Goal: Task Accomplishment & Management: Complete application form

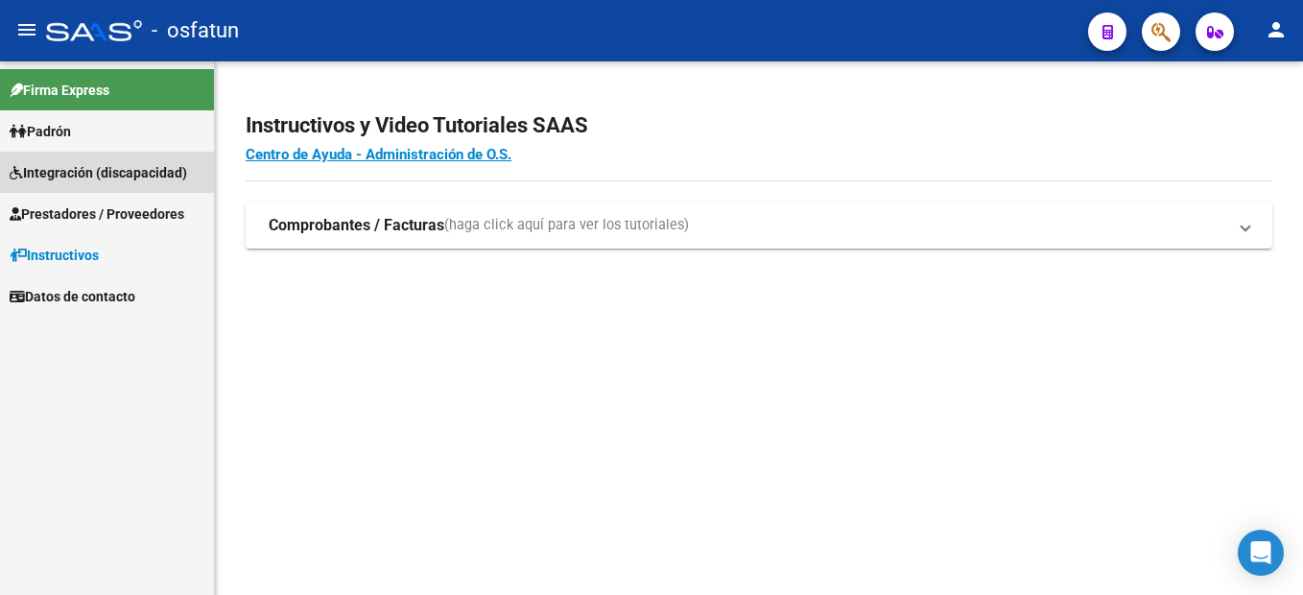
click at [123, 176] on span "Integración (discapacidad)" at bounding box center [98, 172] width 177 height 21
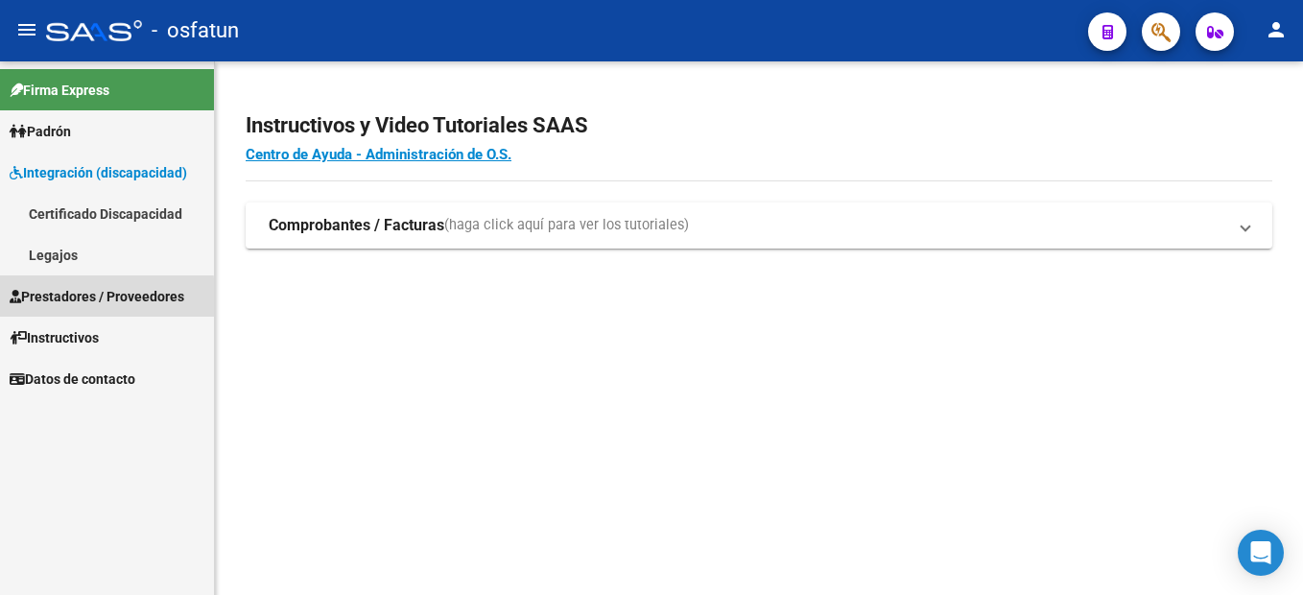
click at [94, 298] on span "Prestadores / Proveedores" at bounding box center [97, 296] width 175 height 21
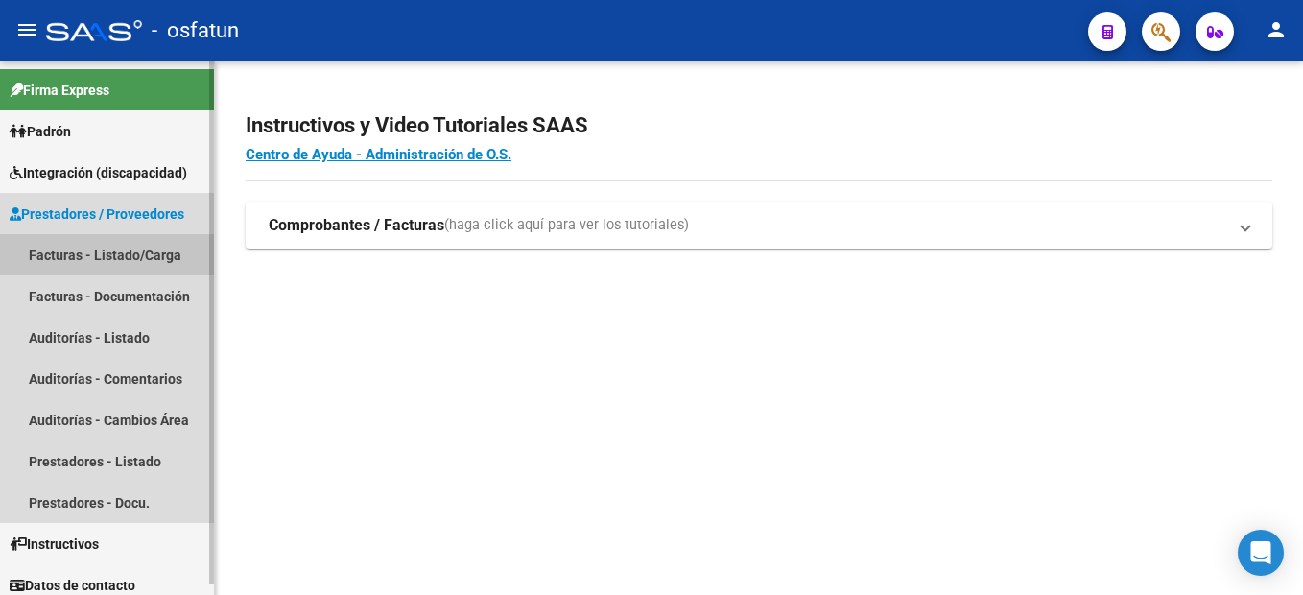
click at [139, 257] on link "Facturas - Listado/Carga" at bounding box center [107, 254] width 214 height 41
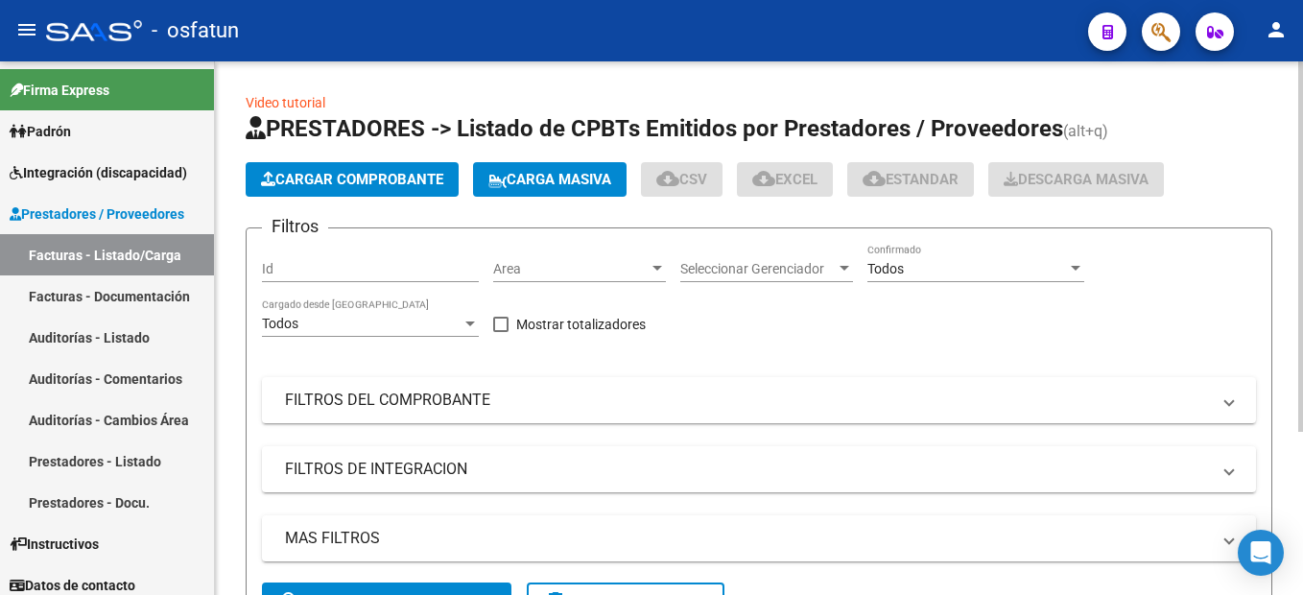
click at [359, 185] on span "Cargar Comprobante" at bounding box center [352, 179] width 182 height 17
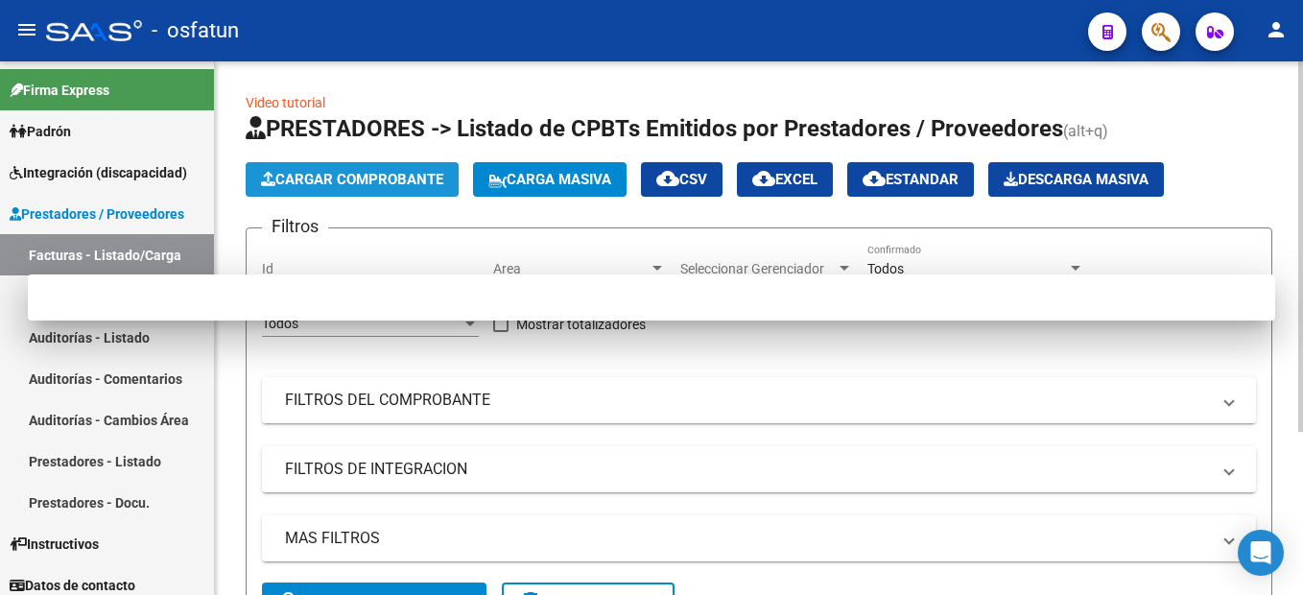
click at [375, 172] on span "Cargar Comprobante" at bounding box center [352, 179] width 182 height 17
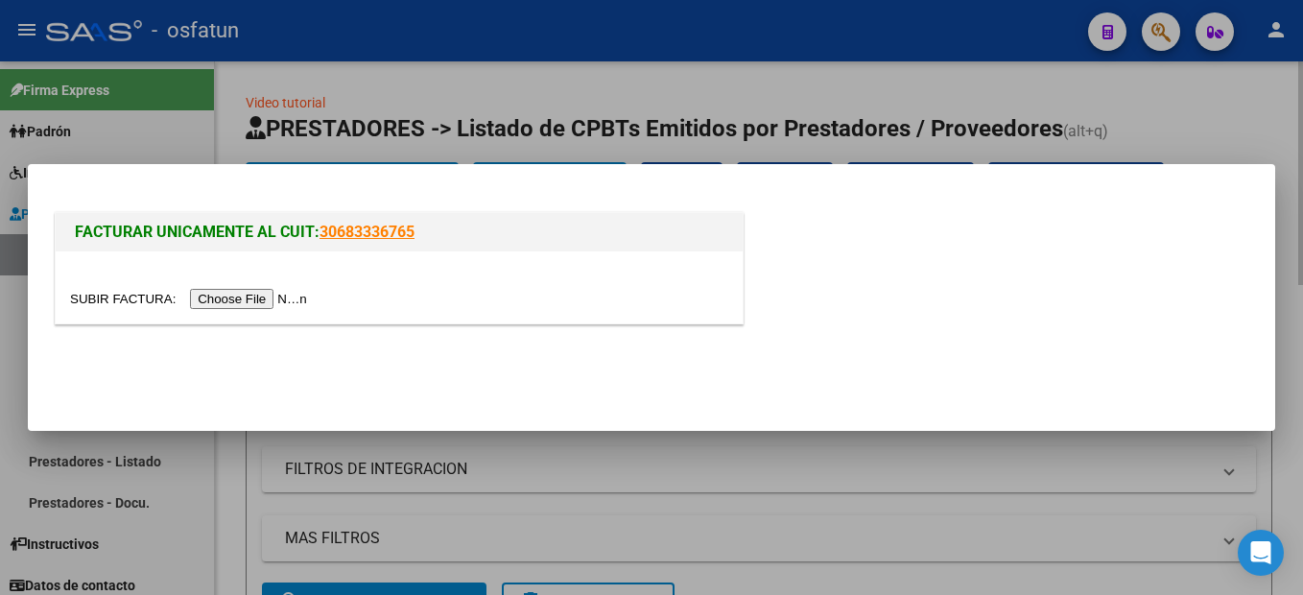
click at [232, 298] on input "file" at bounding box center [191, 299] width 243 height 20
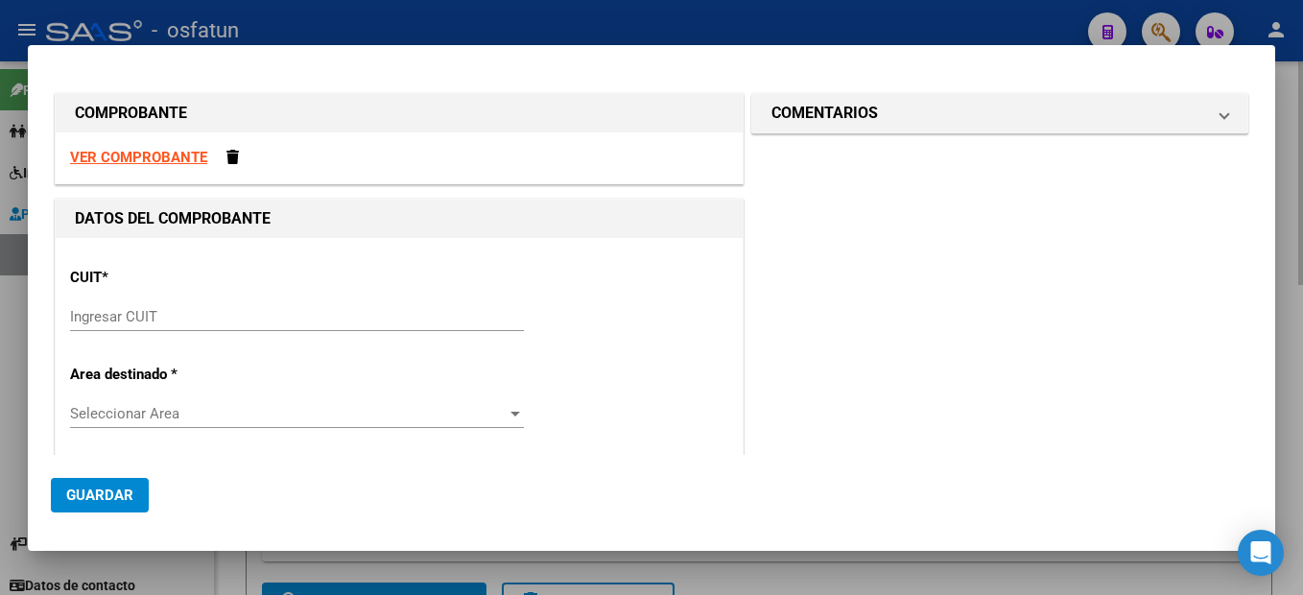
drag, startPoint x: 108, startPoint y: 312, endPoint x: 119, endPoint y: 310, distance: 10.7
click at [108, 312] on input "Ingresar CUIT" at bounding box center [297, 316] width 454 height 17
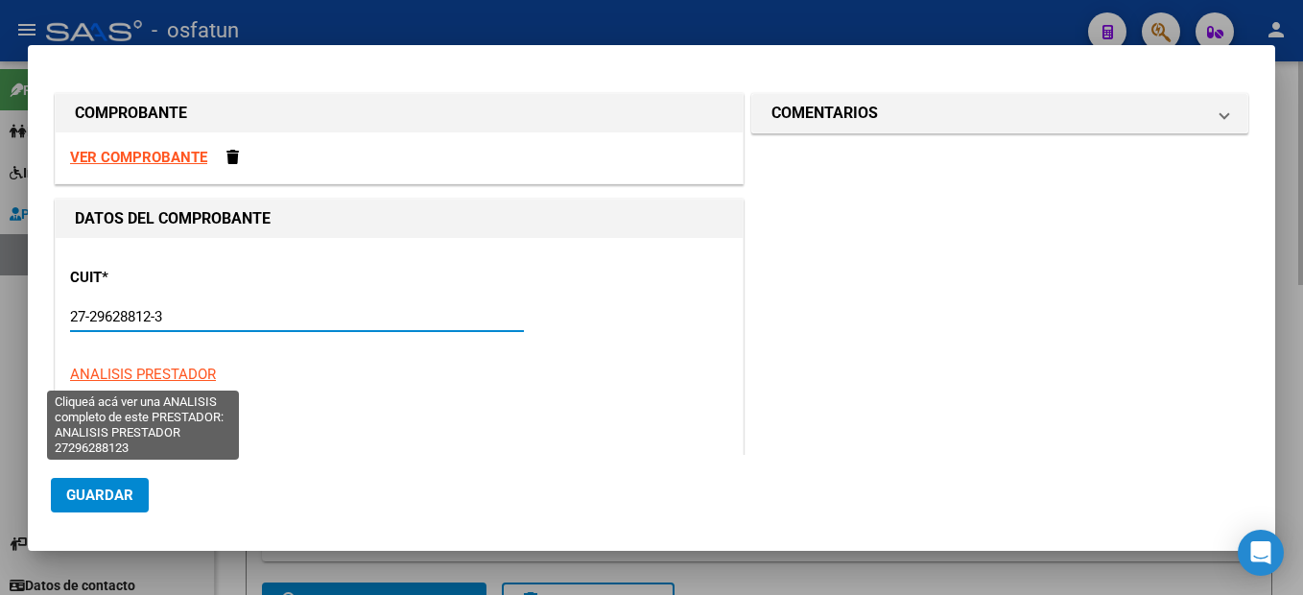
type input "27-29628812-3"
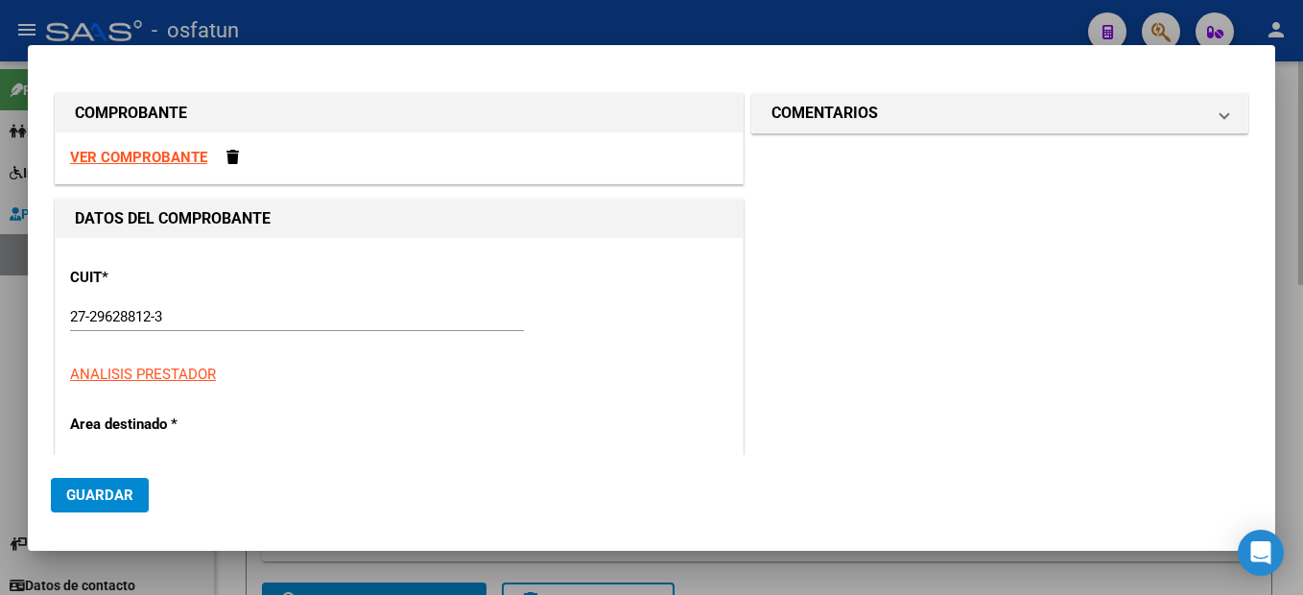
scroll to position [203, 0]
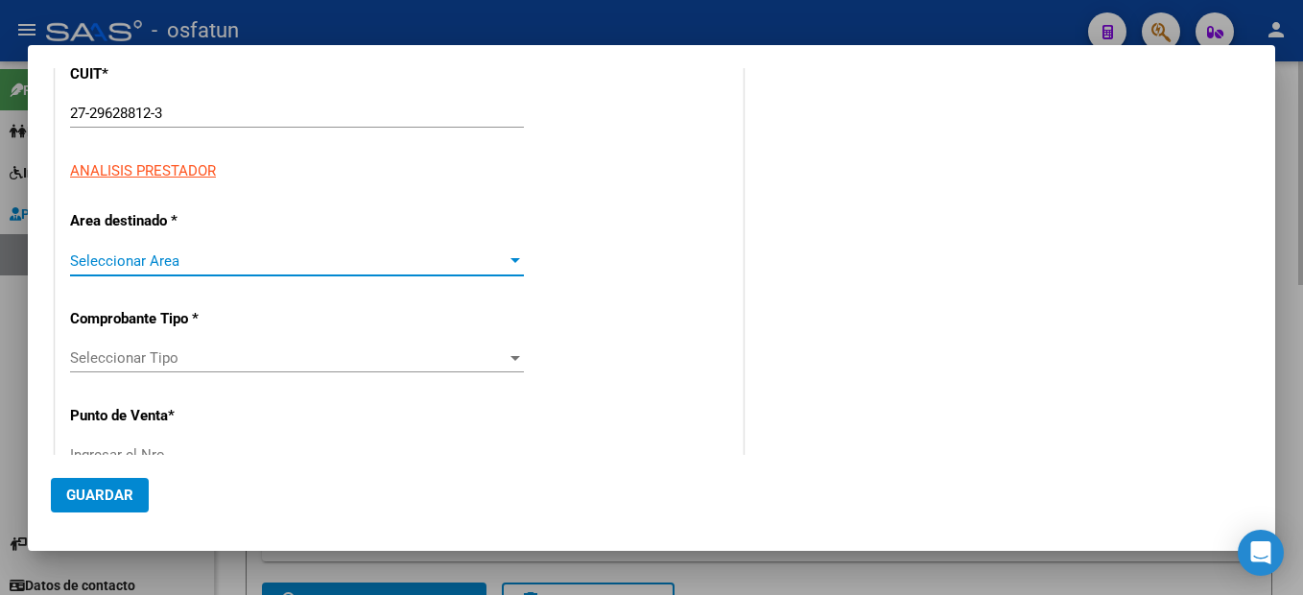
type input "1"
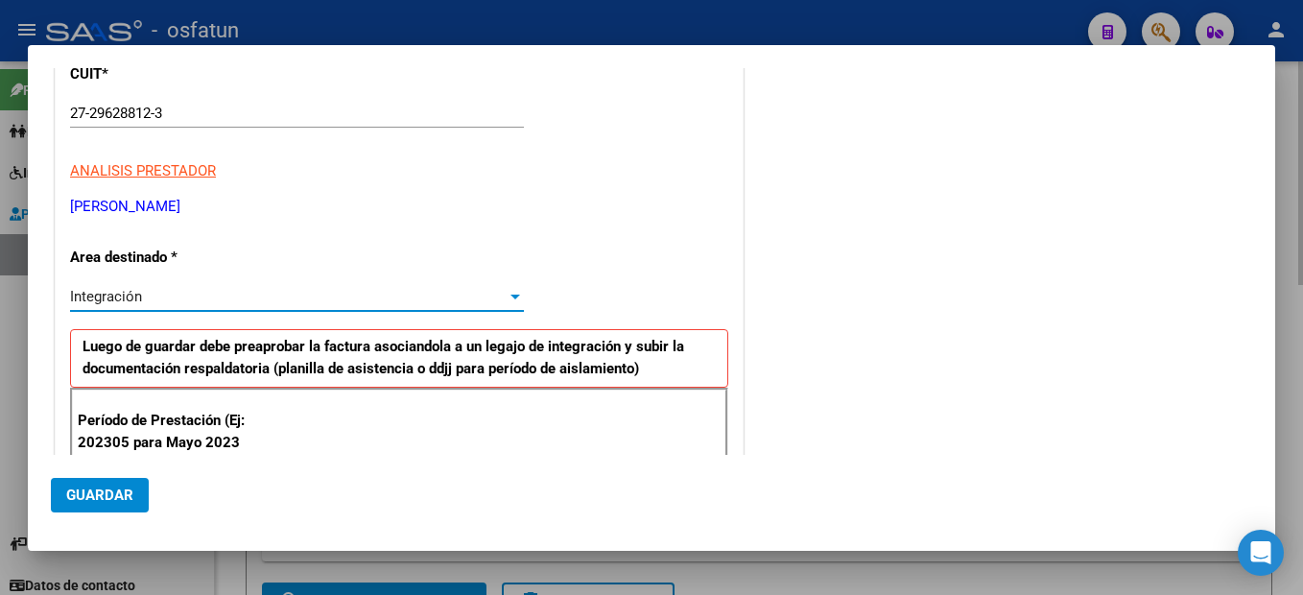
scroll to position [395, 0]
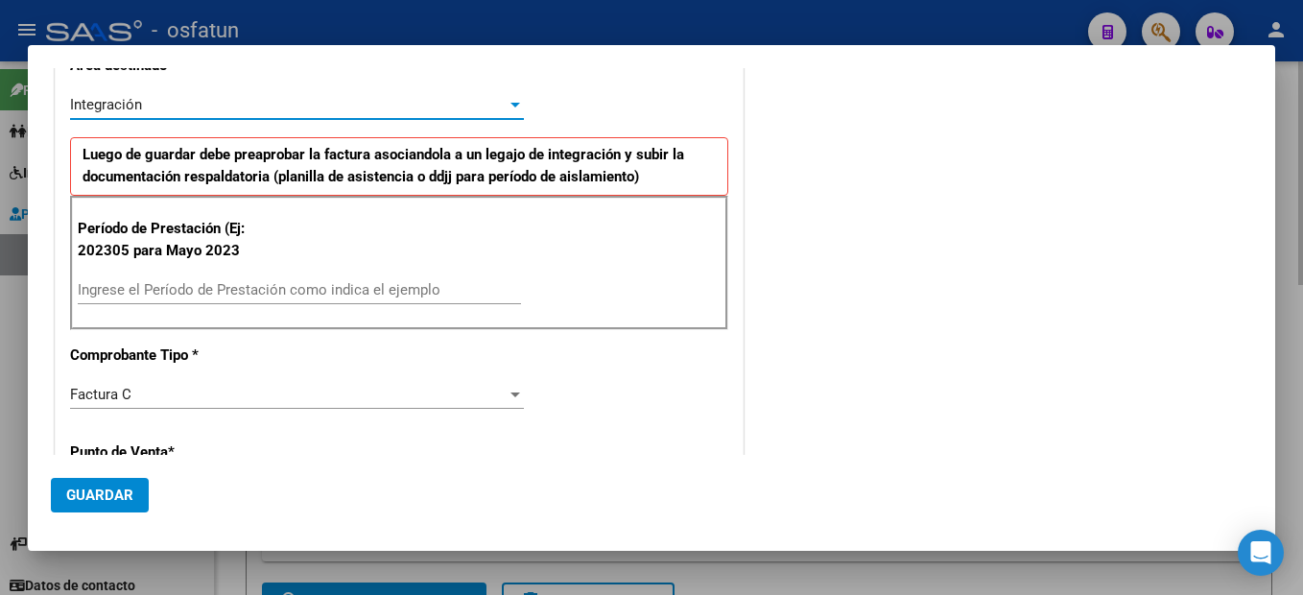
click at [235, 300] on div "Ingrese el Período de Prestación como indica el ejemplo" at bounding box center [299, 289] width 443 height 29
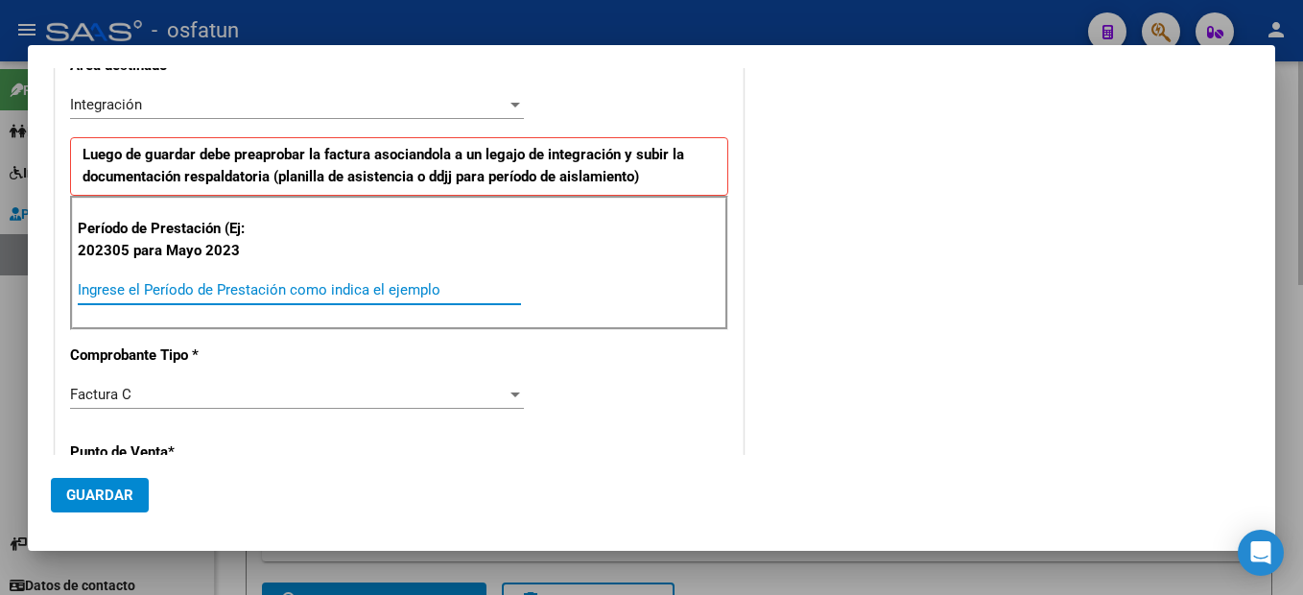
click at [250, 283] on input "Ingrese el Período de Prestación como indica el ejemplo" at bounding box center [299, 289] width 443 height 17
type input "202507"
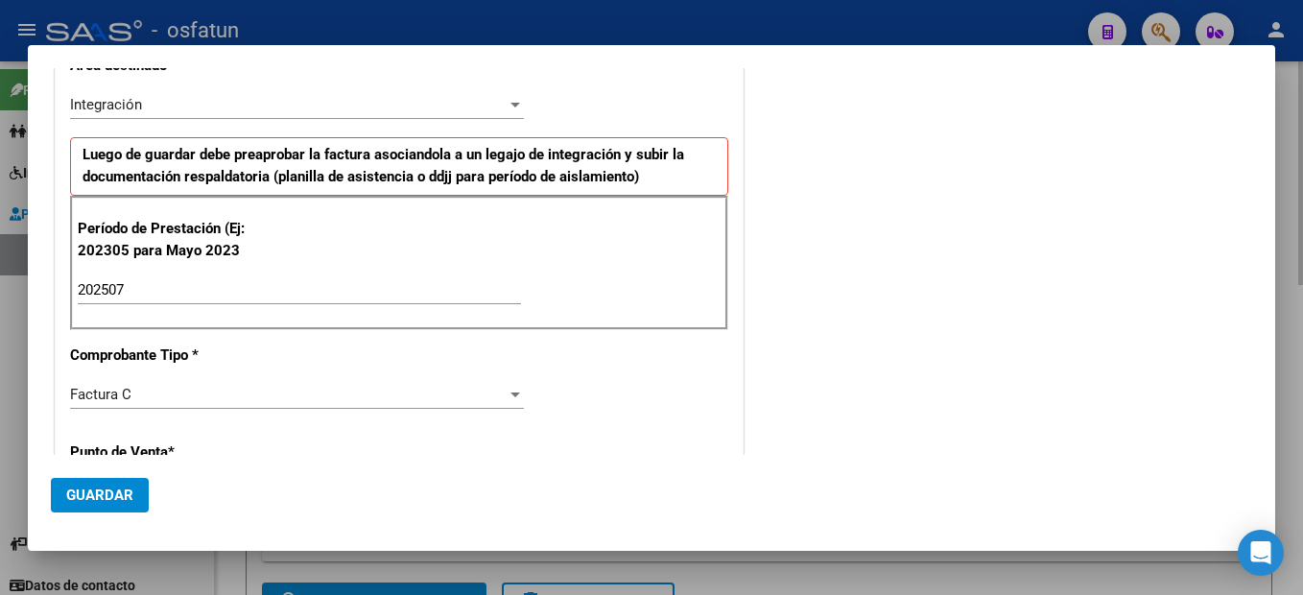
scroll to position [626, 0]
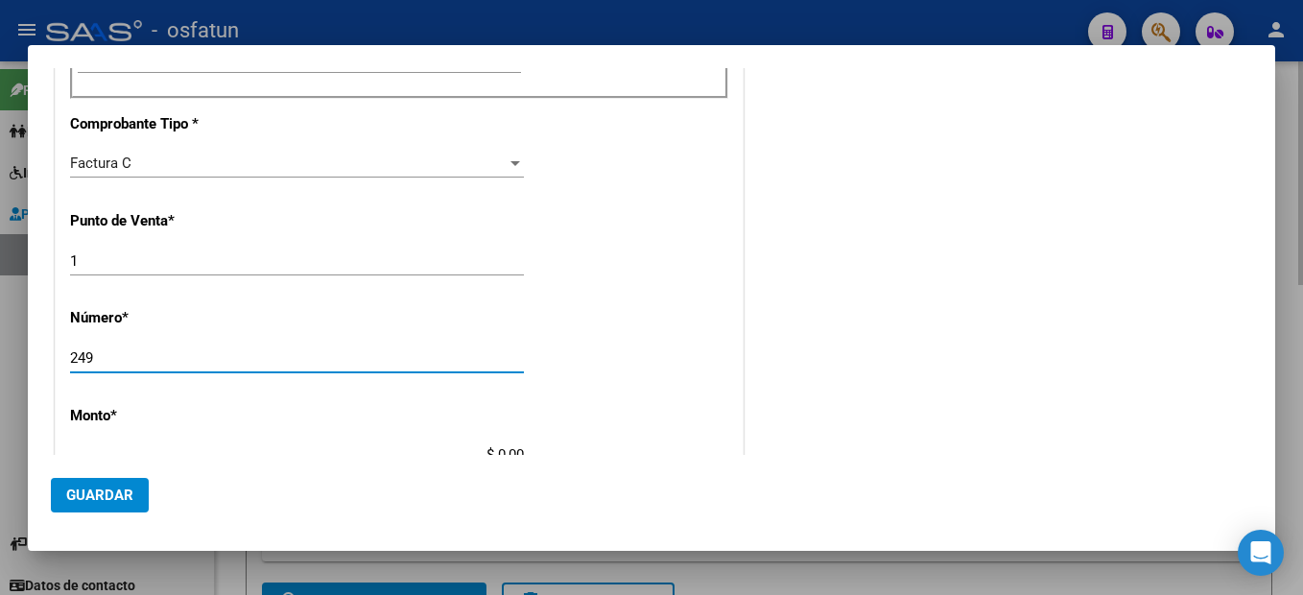
type input "249"
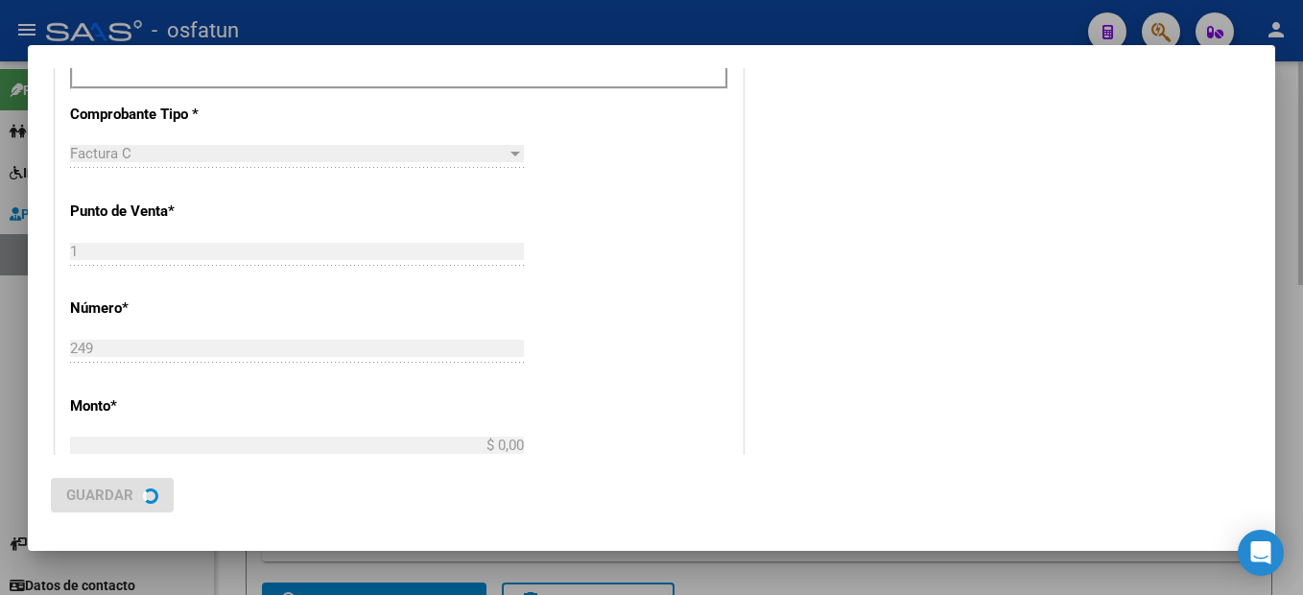
type input "$ 307.654,34"
type input "[DATE]"
type input "75313023803220"
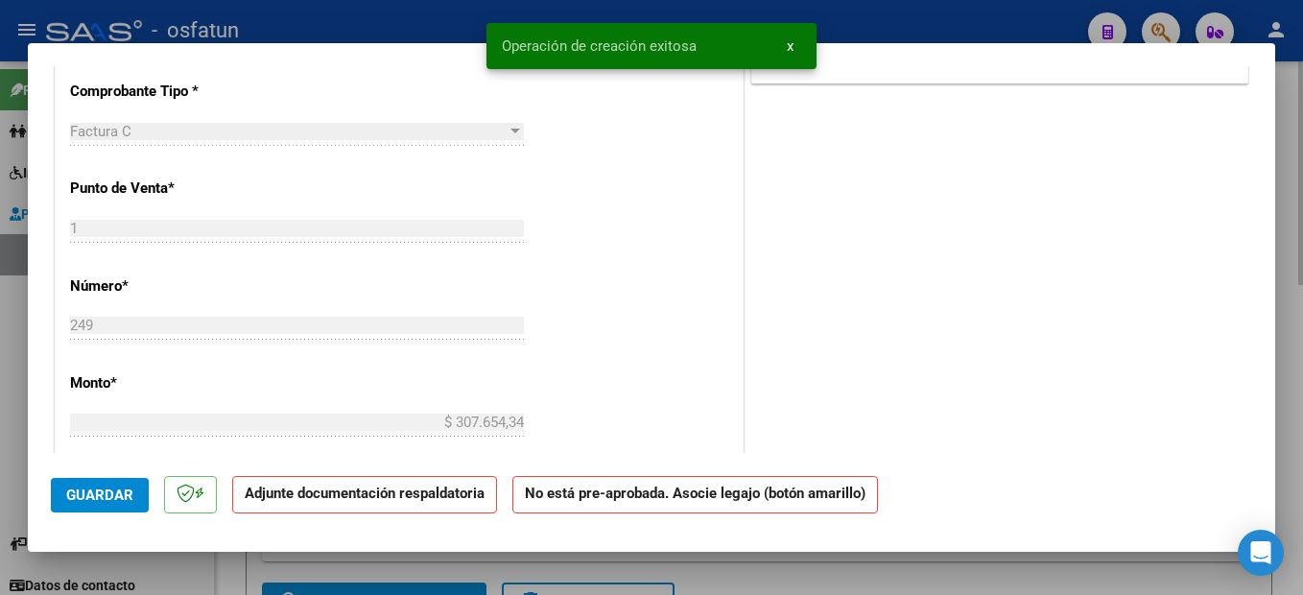
scroll to position [0, 0]
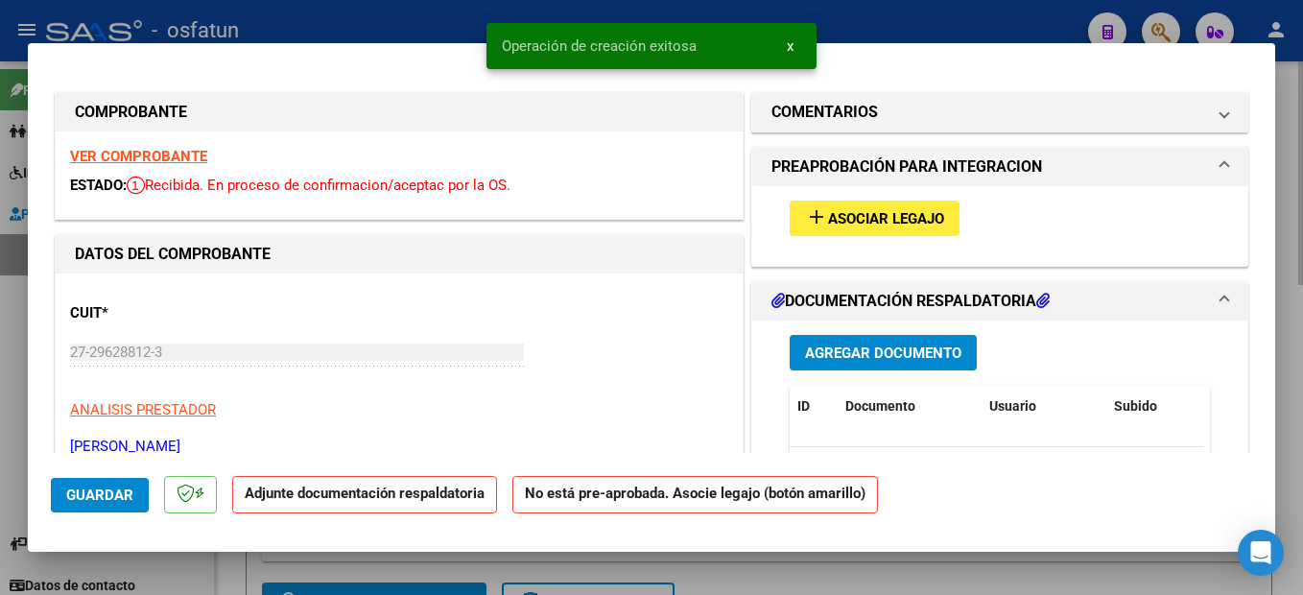
click at [885, 207] on button "add Asociar Legajo" at bounding box center [874, 217] width 170 height 35
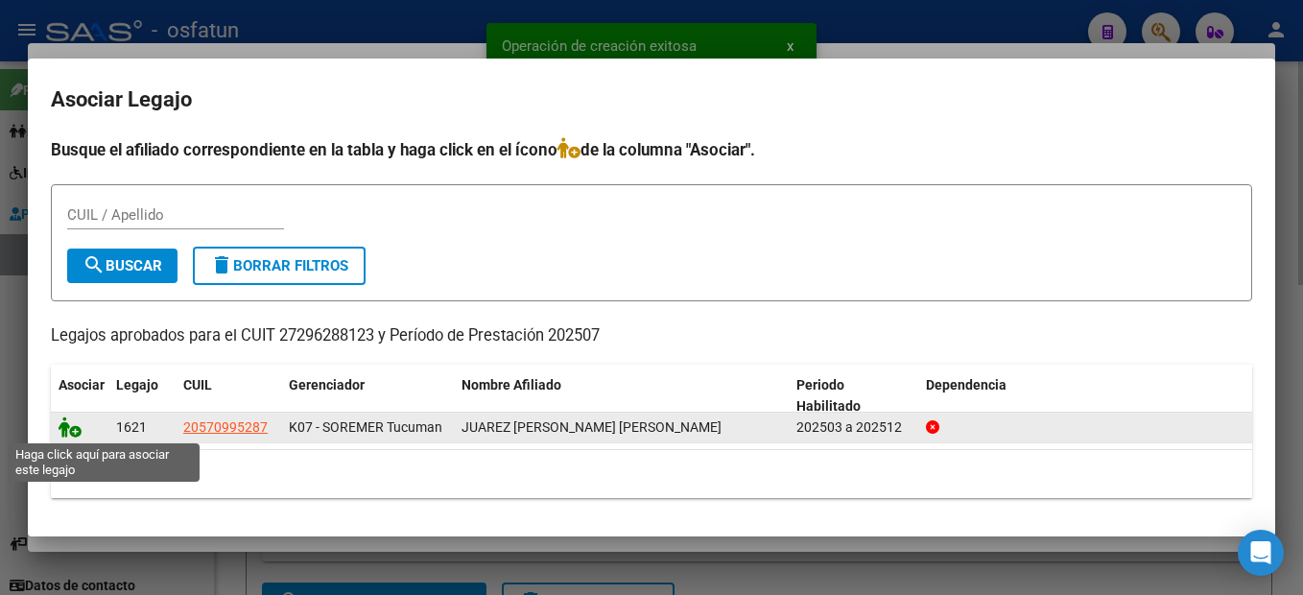
click at [75, 429] on icon at bounding box center [70, 426] width 23 height 21
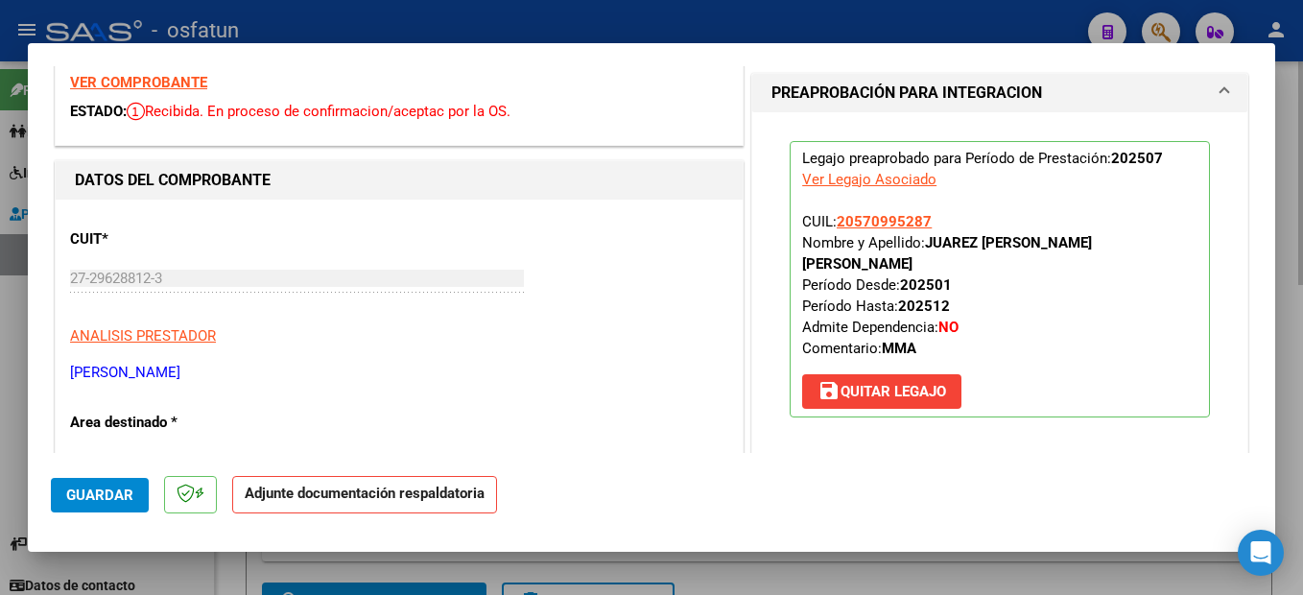
scroll to position [384, 0]
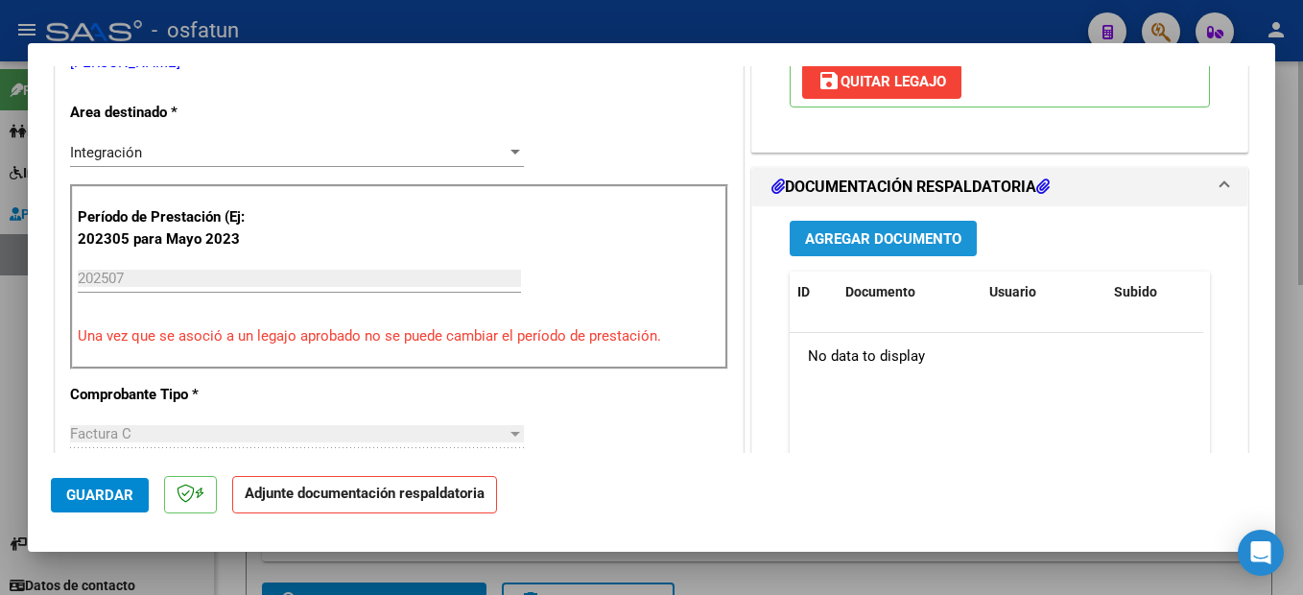
click at [881, 229] on button "Agregar Documento" at bounding box center [882, 238] width 187 height 35
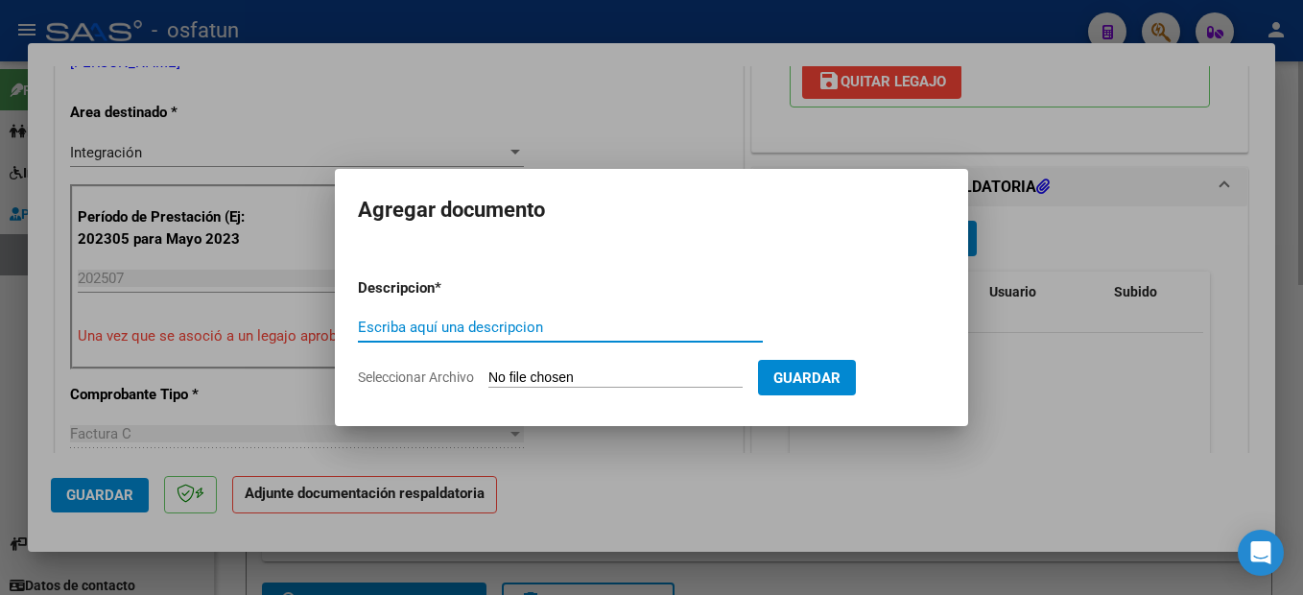
click at [487, 332] on input "Escriba aquí una descripcion" at bounding box center [560, 326] width 405 height 17
type input "PLANILLA DE ASISTENCIA"
click at [634, 383] on input "Seleccionar Archivo" at bounding box center [615, 378] width 254 height 18
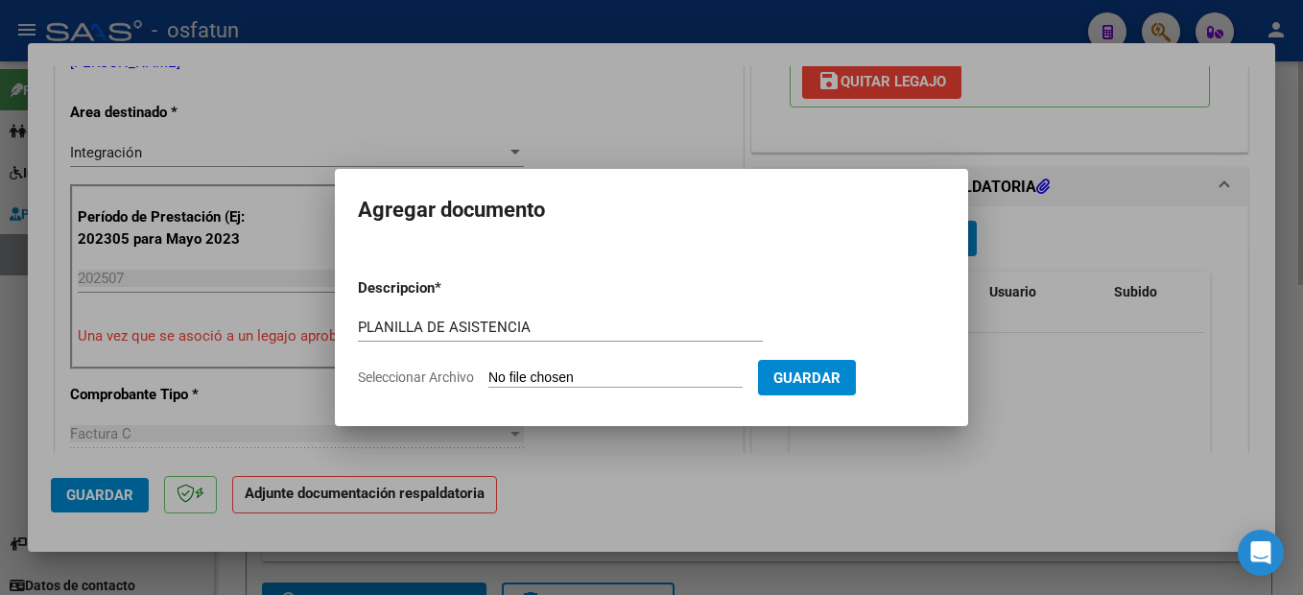
type input "C:\fakepath\250812113402.pdf"
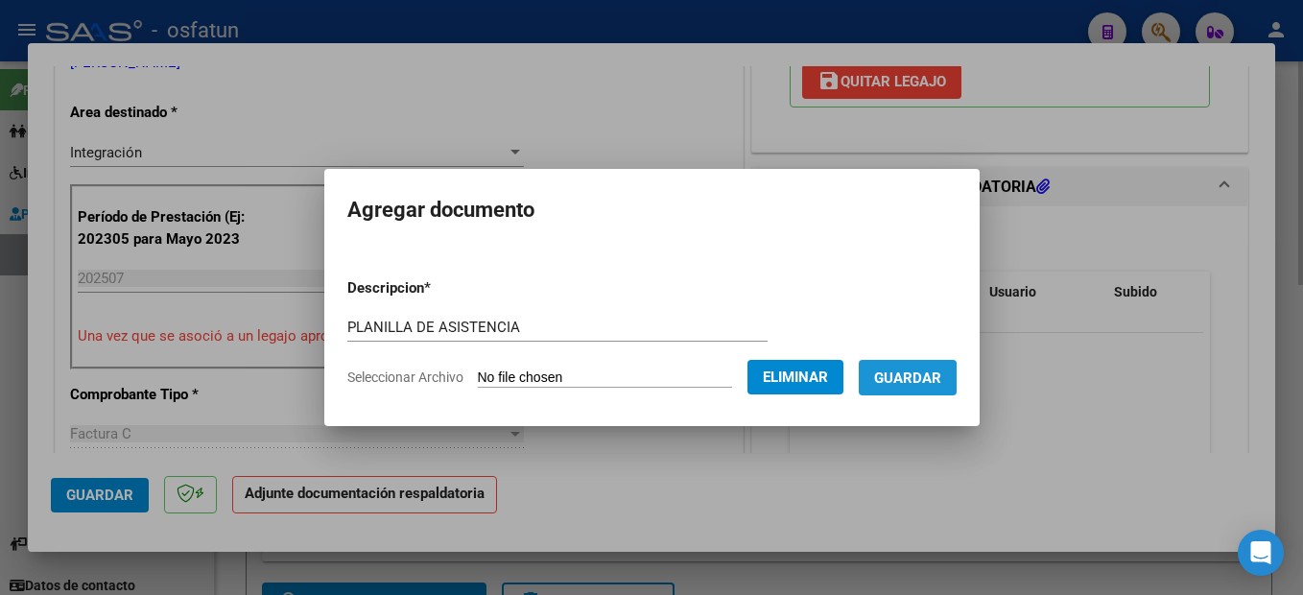
click at [927, 384] on span "Guardar" at bounding box center [907, 377] width 67 height 17
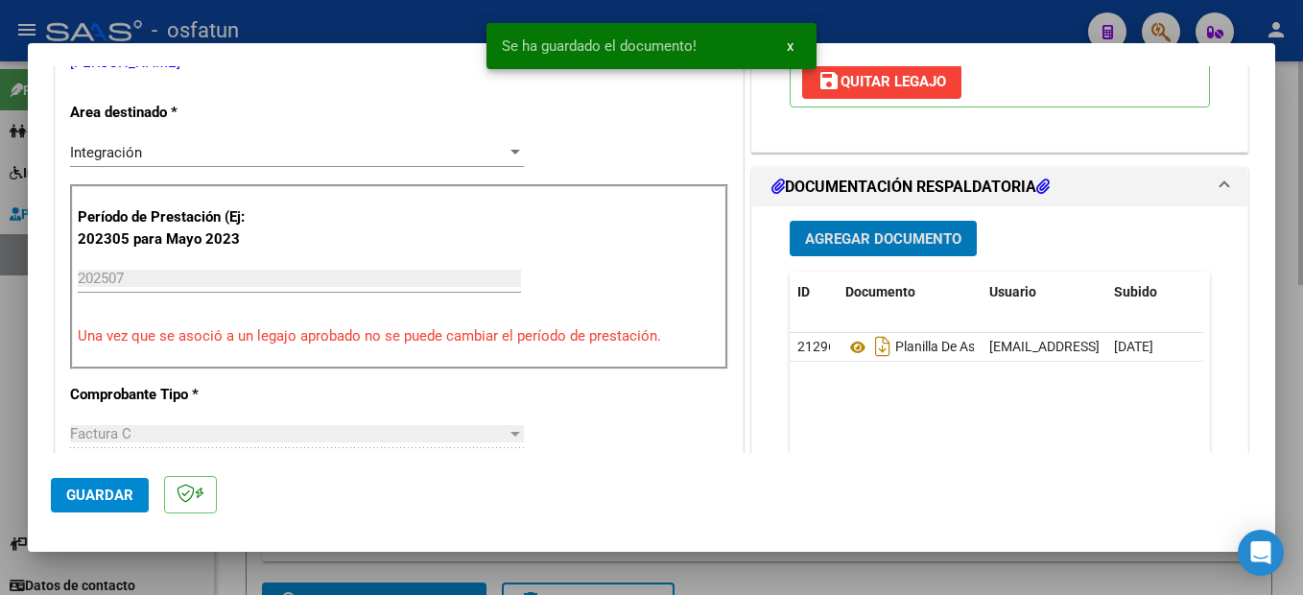
click at [122, 505] on button "Guardar" at bounding box center [100, 495] width 98 height 35
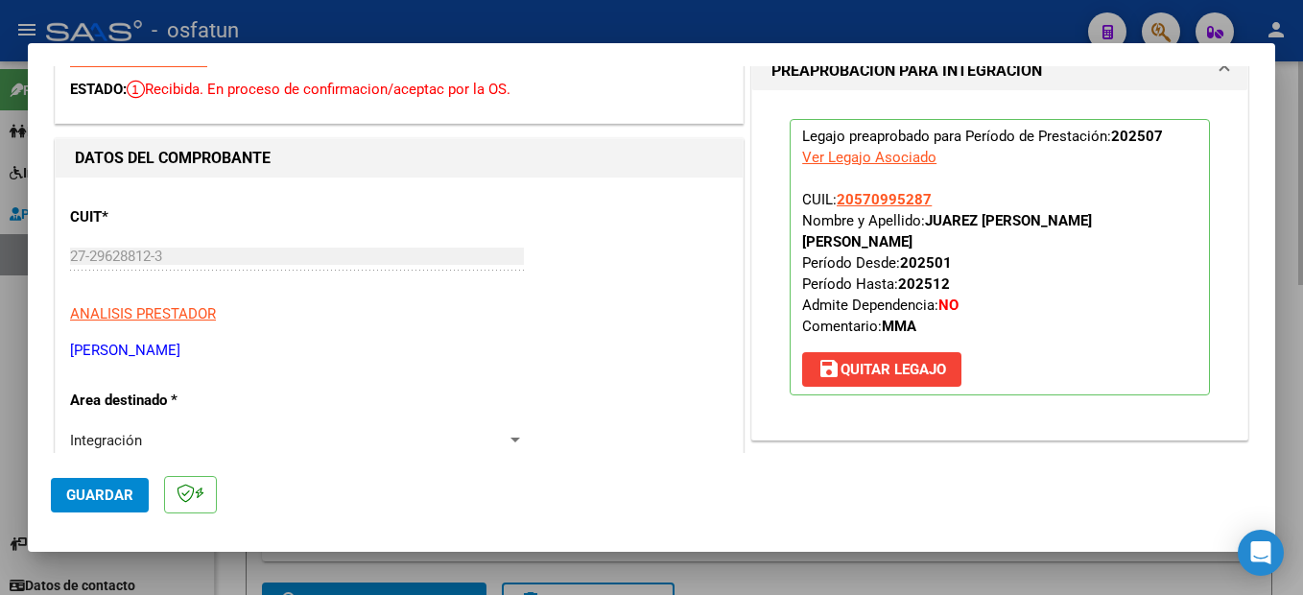
scroll to position [767, 0]
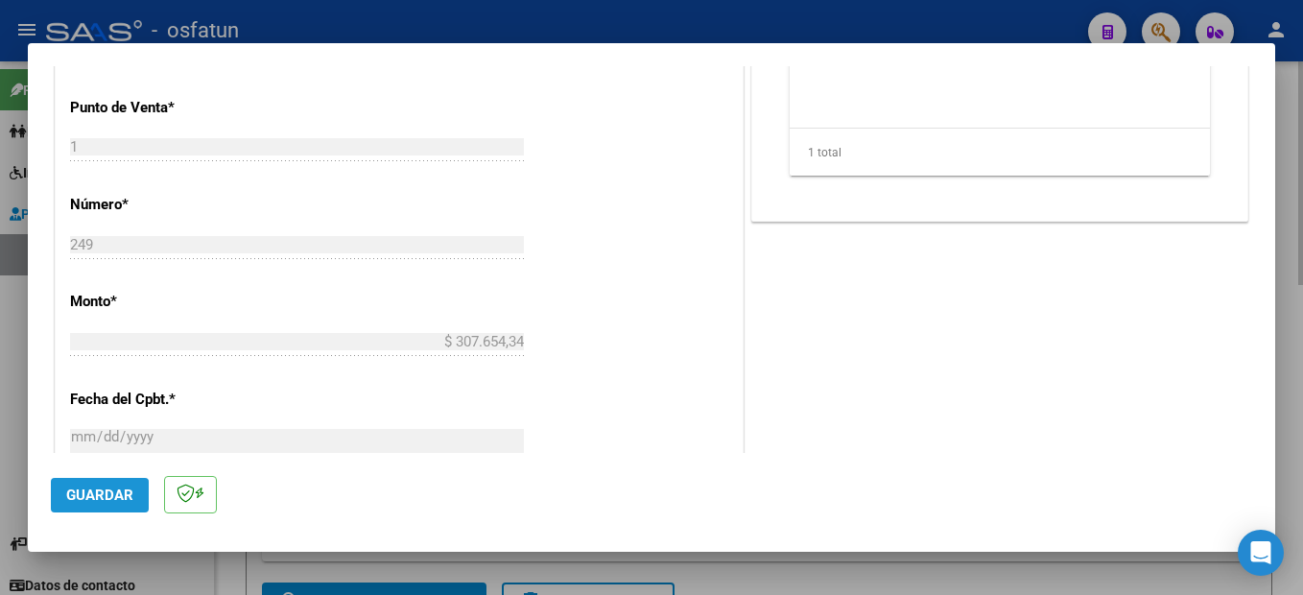
click at [85, 501] on span "Guardar" at bounding box center [99, 494] width 67 height 17
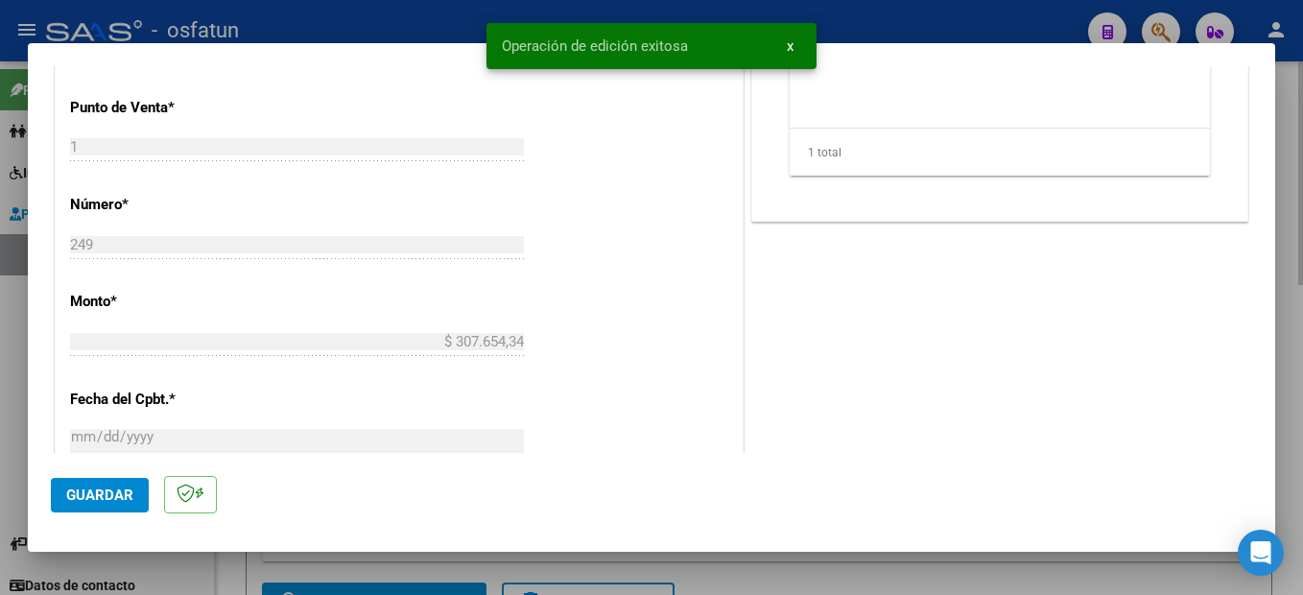
click at [1298, 407] on div at bounding box center [651, 297] width 1303 height 595
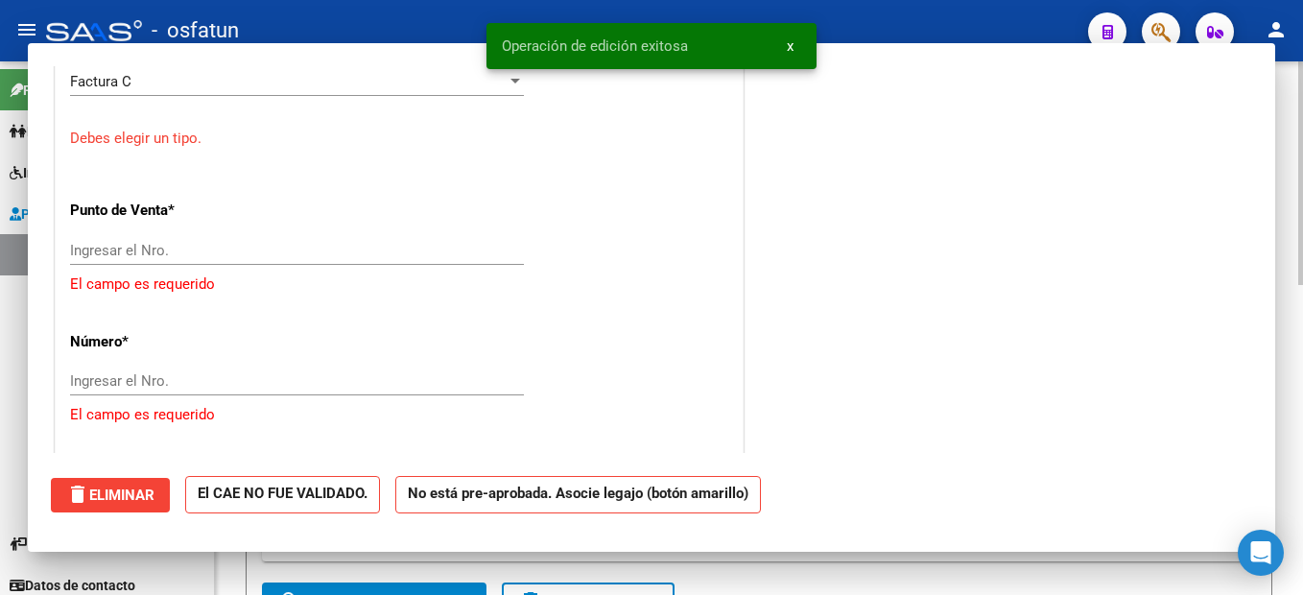
scroll to position [0, 0]
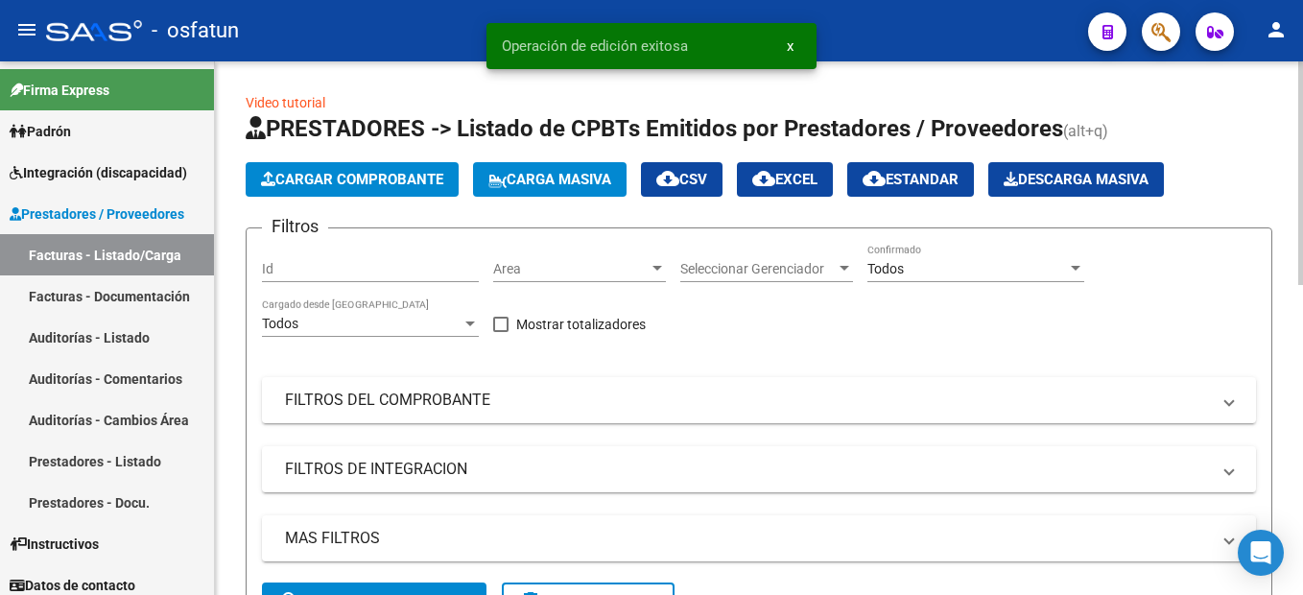
click at [411, 173] on span "Cargar Comprobante" at bounding box center [352, 179] width 182 height 17
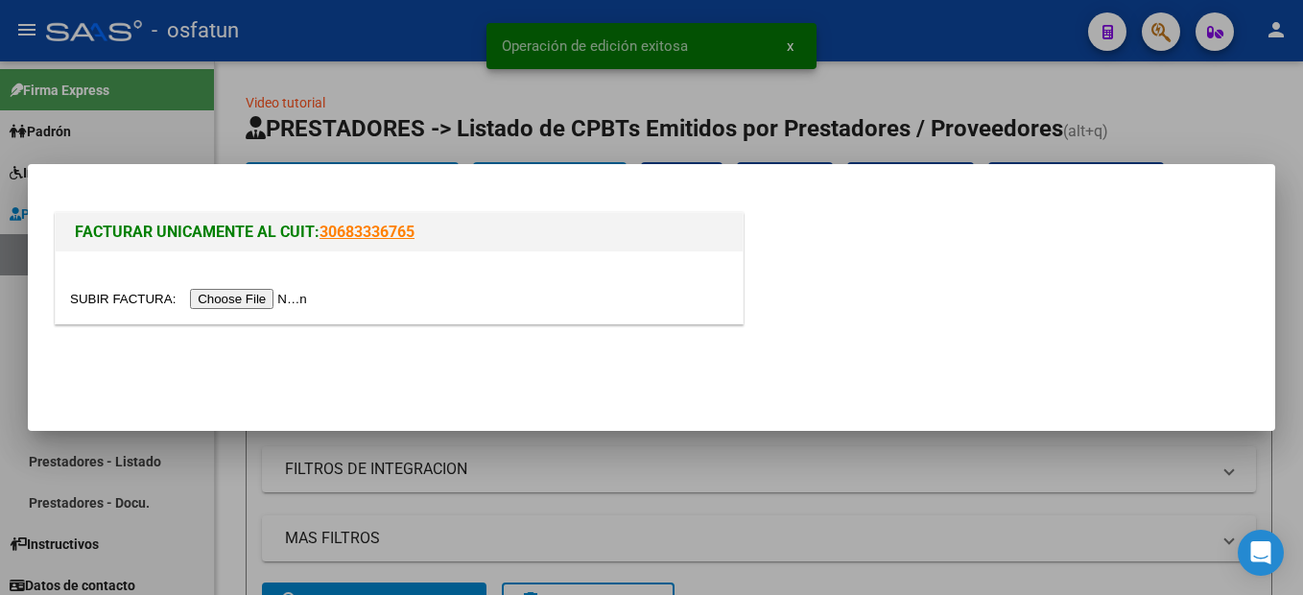
click at [262, 304] on input "file" at bounding box center [191, 299] width 243 height 20
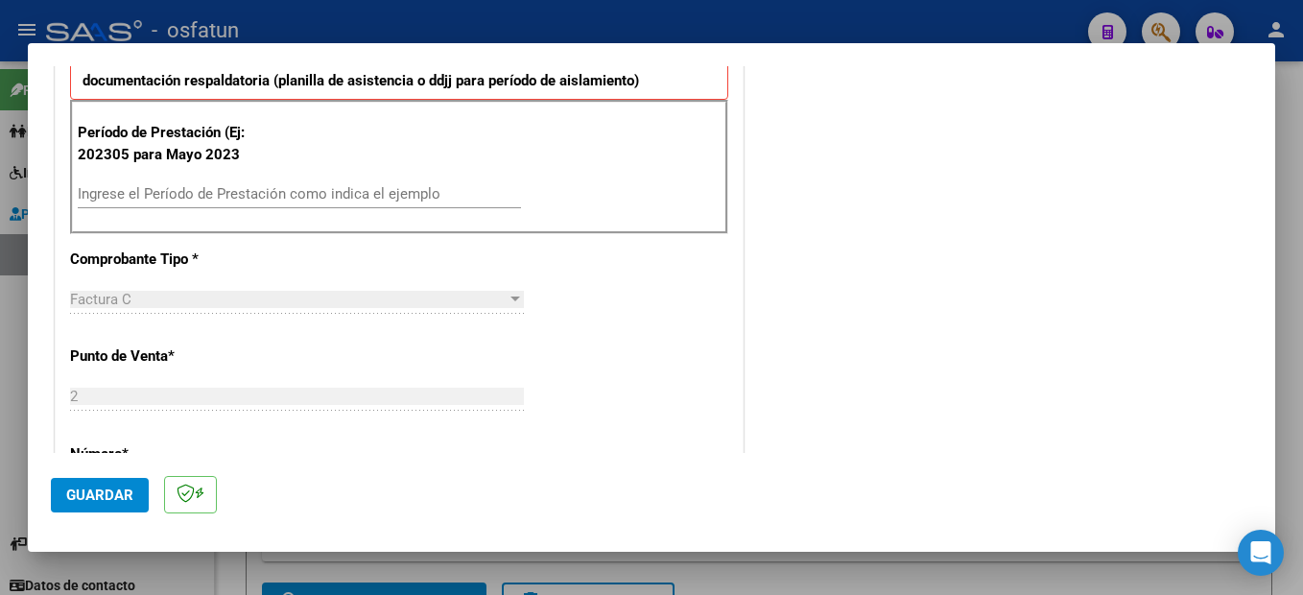
scroll to position [576, 0]
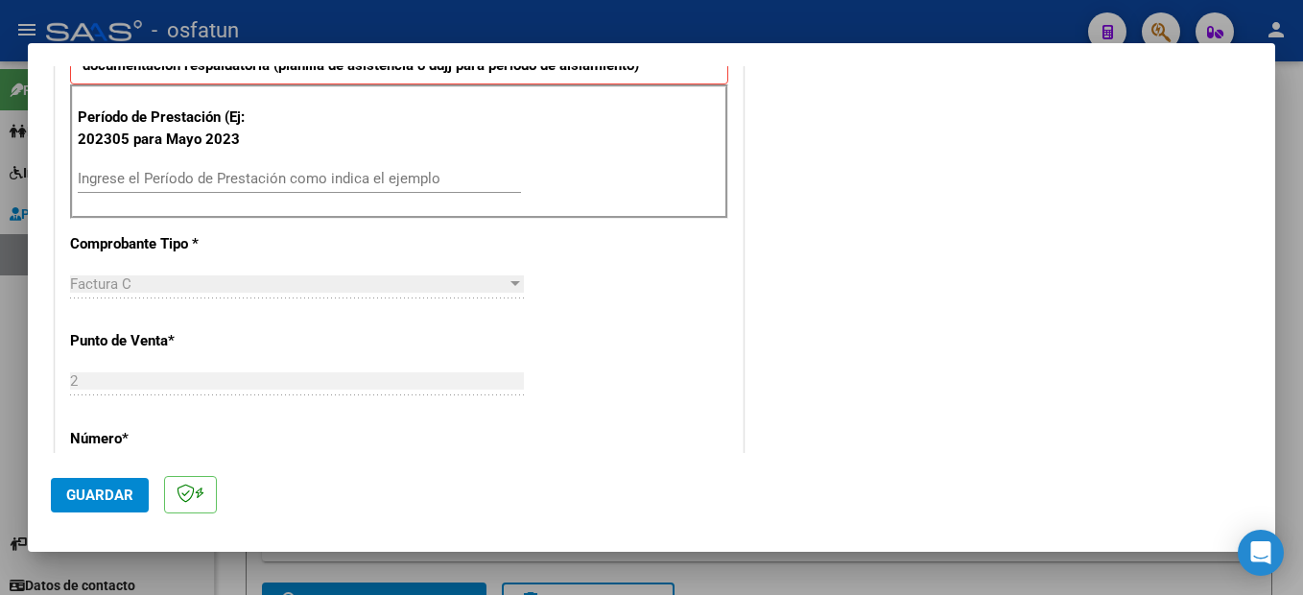
click at [213, 176] on input "Ingrese el Período de Prestación como indica el ejemplo" at bounding box center [299, 178] width 443 height 17
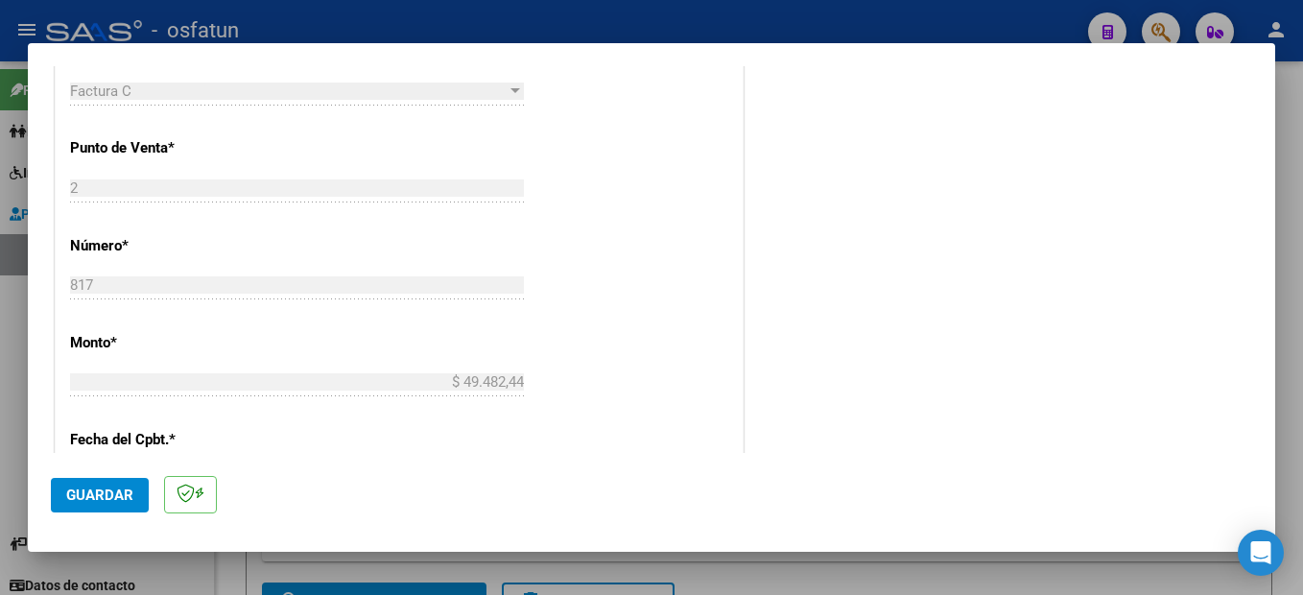
scroll to position [959, 0]
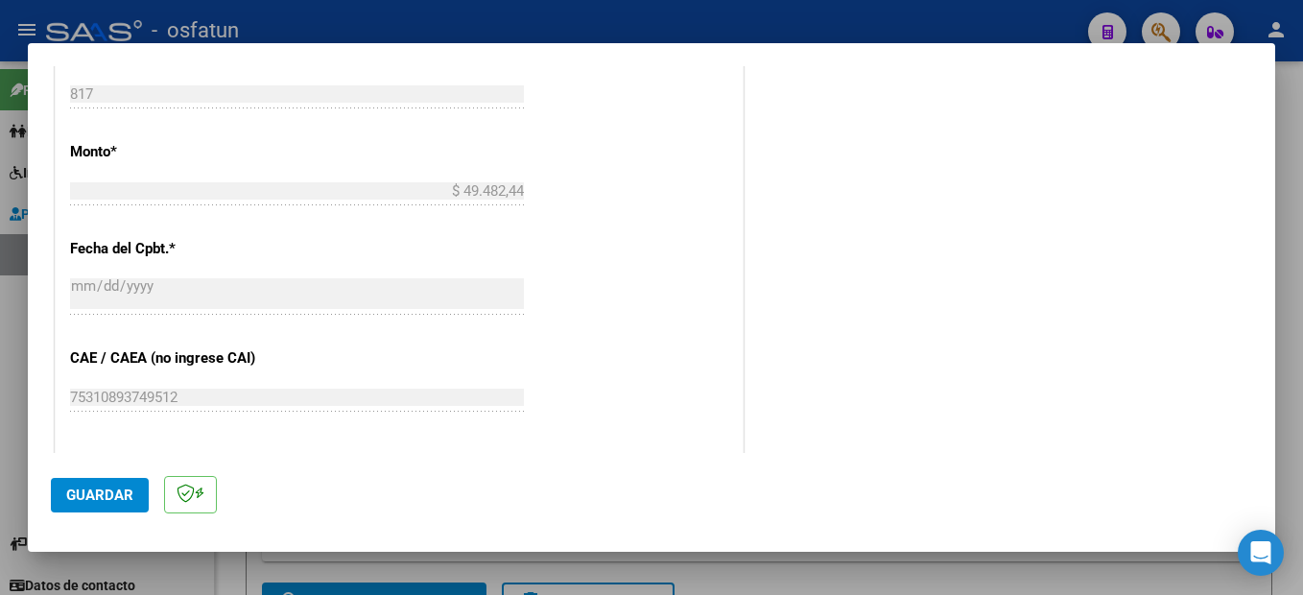
type input "202507"
click at [122, 482] on button "Guardar" at bounding box center [100, 495] width 98 height 35
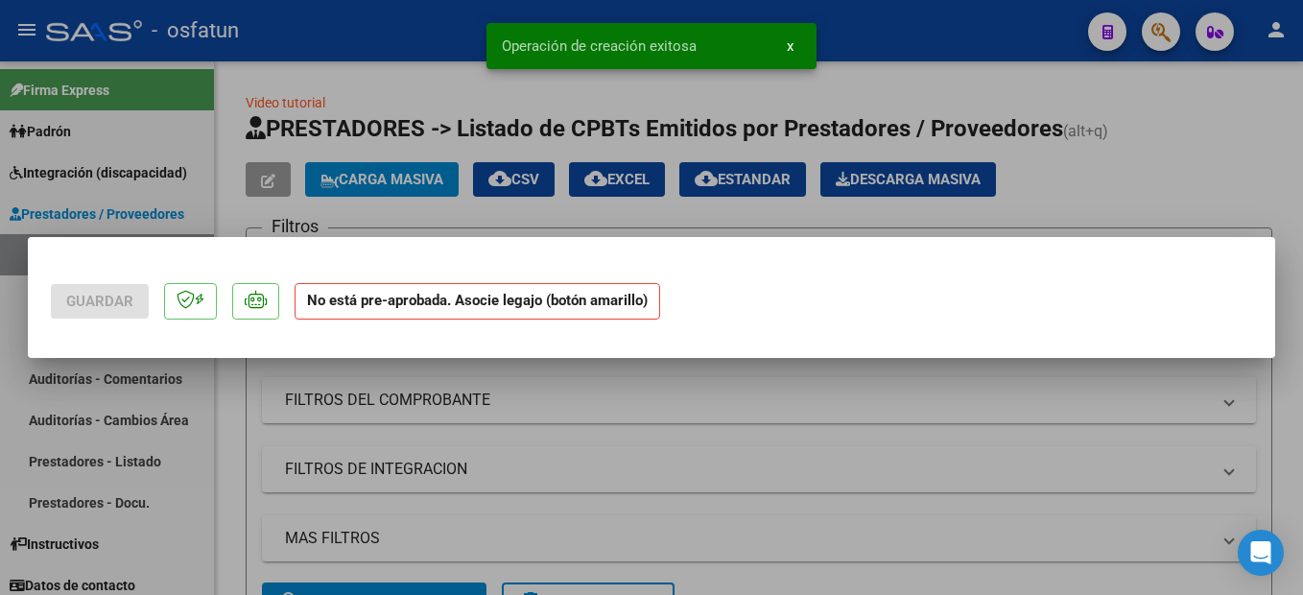
scroll to position [0, 0]
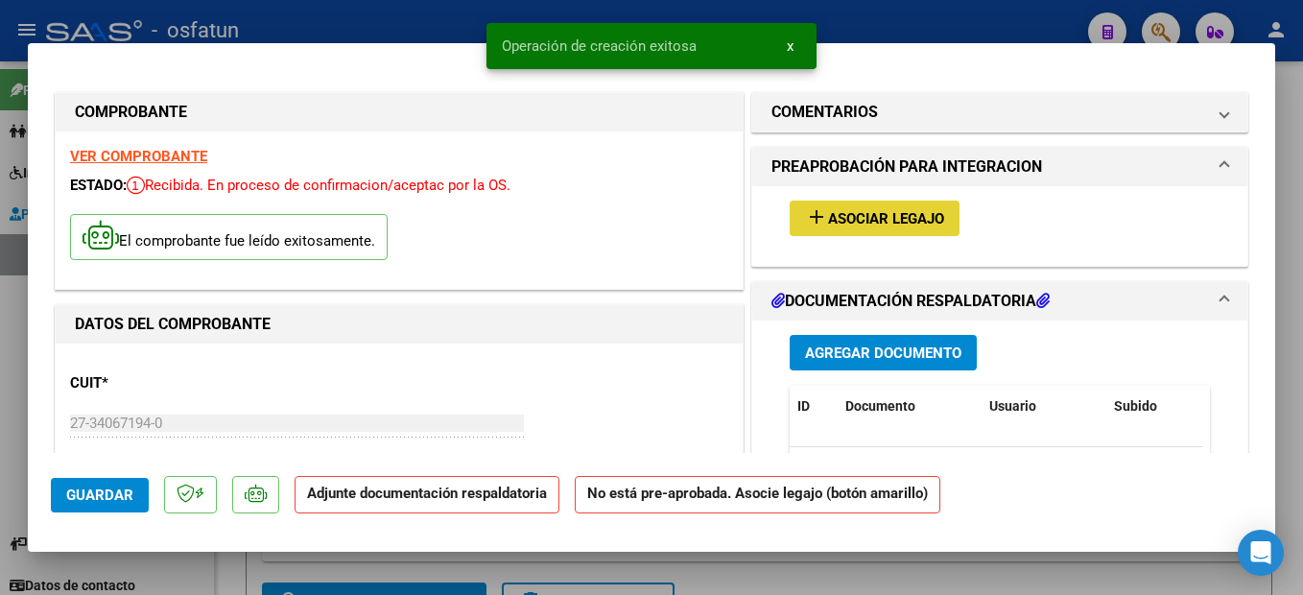
click at [876, 216] on span "Asociar Legajo" at bounding box center [886, 218] width 116 height 17
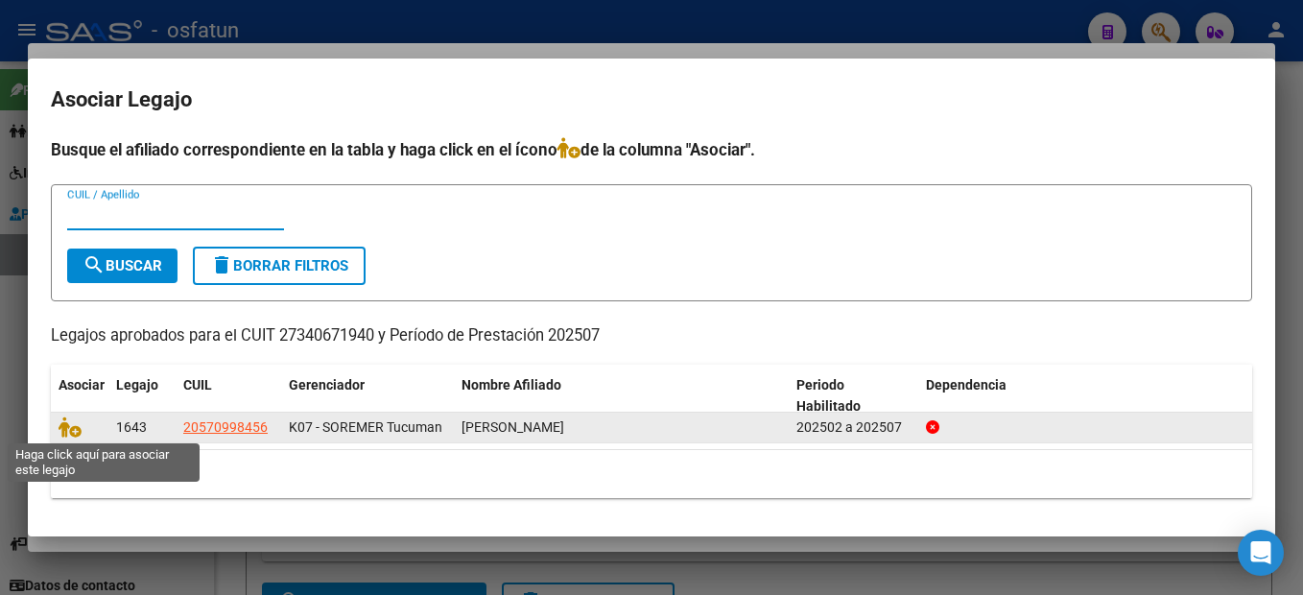
click at [57, 422] on datatable-body-cell at bounding box center [80, 427] width 58 height 30
click at [80, 432] on icon at bounding box center [70, 426] width 23 height 21
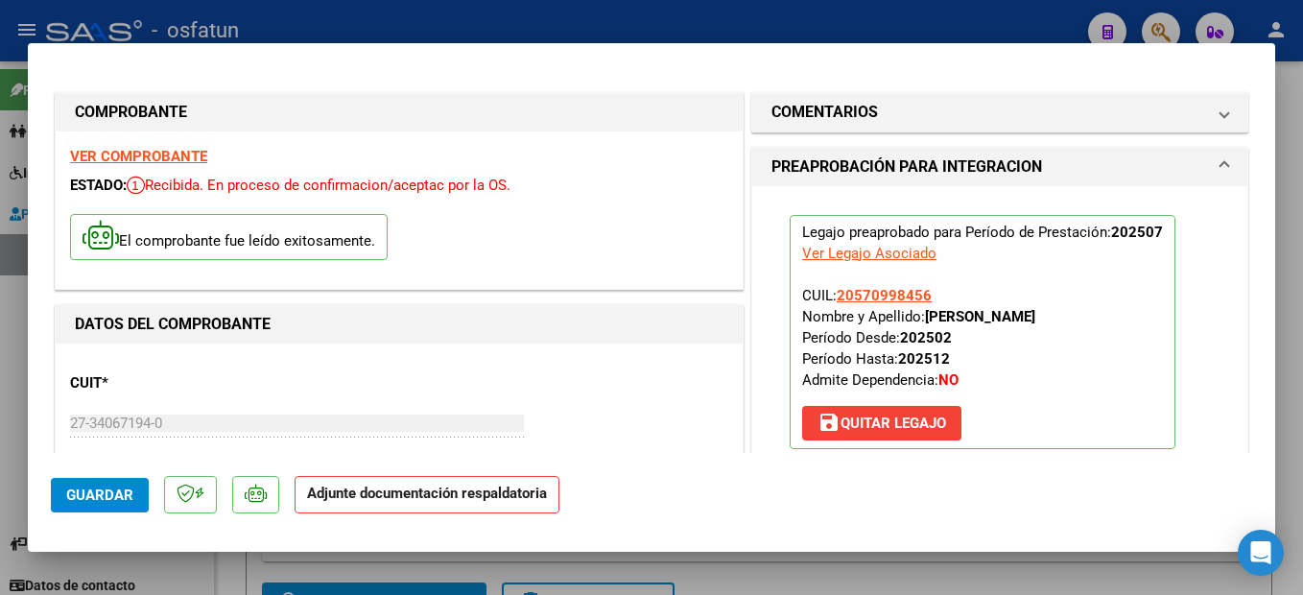
scroll to position [384, 0]
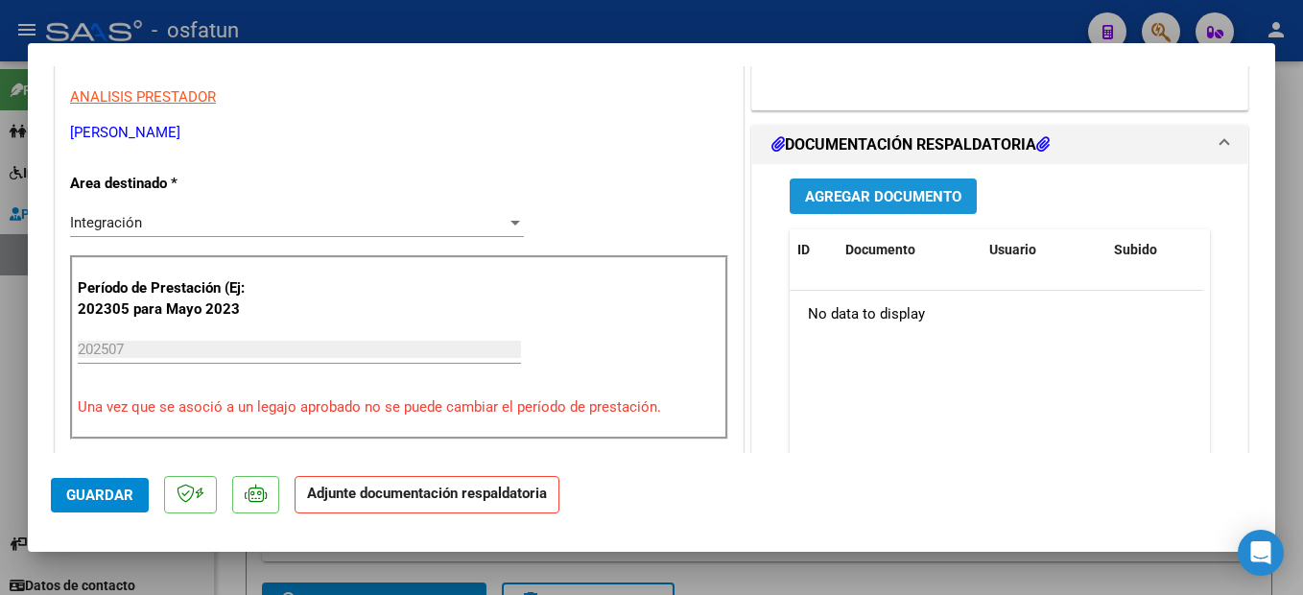
click at [952, 179] on button "Agregar Documento" at bounding box center [882, 195] width 187 height 35
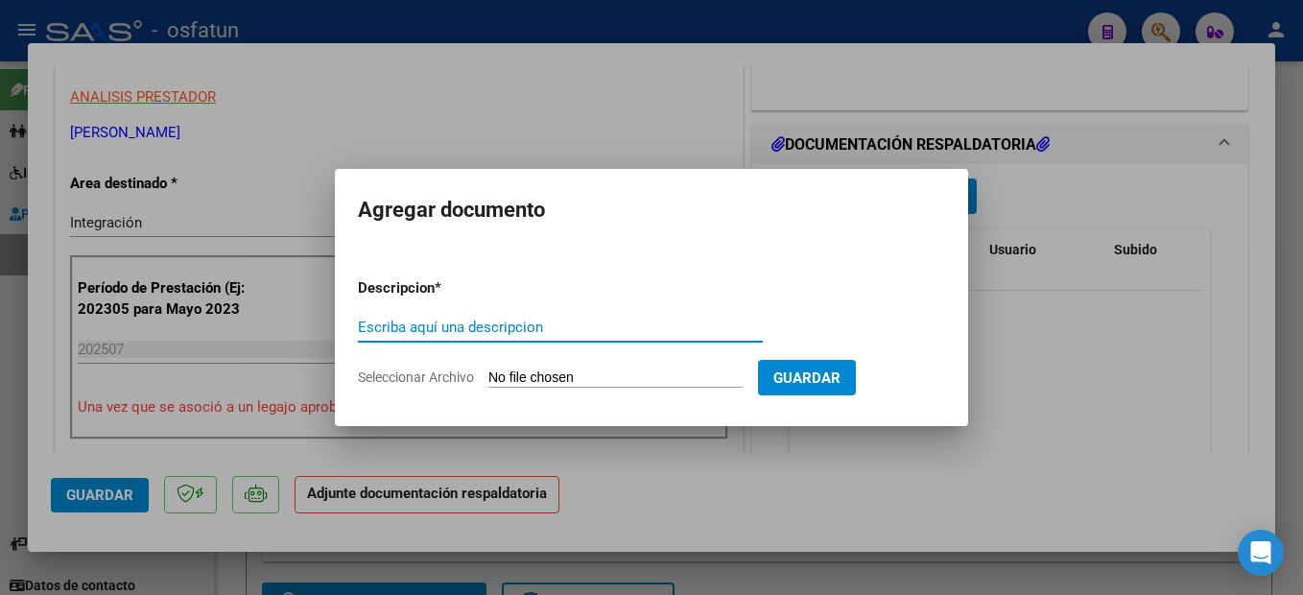
click at [508, 328] on input "Escriba aquí una descripcion" at bounding box center [560, 326] width 405 height 17
type input "PLANILLA DE ASISTENCIA"
click at [597, 373] on input "Seleccionar Archivo" at bounding box center [615, 378] width 254 height 18
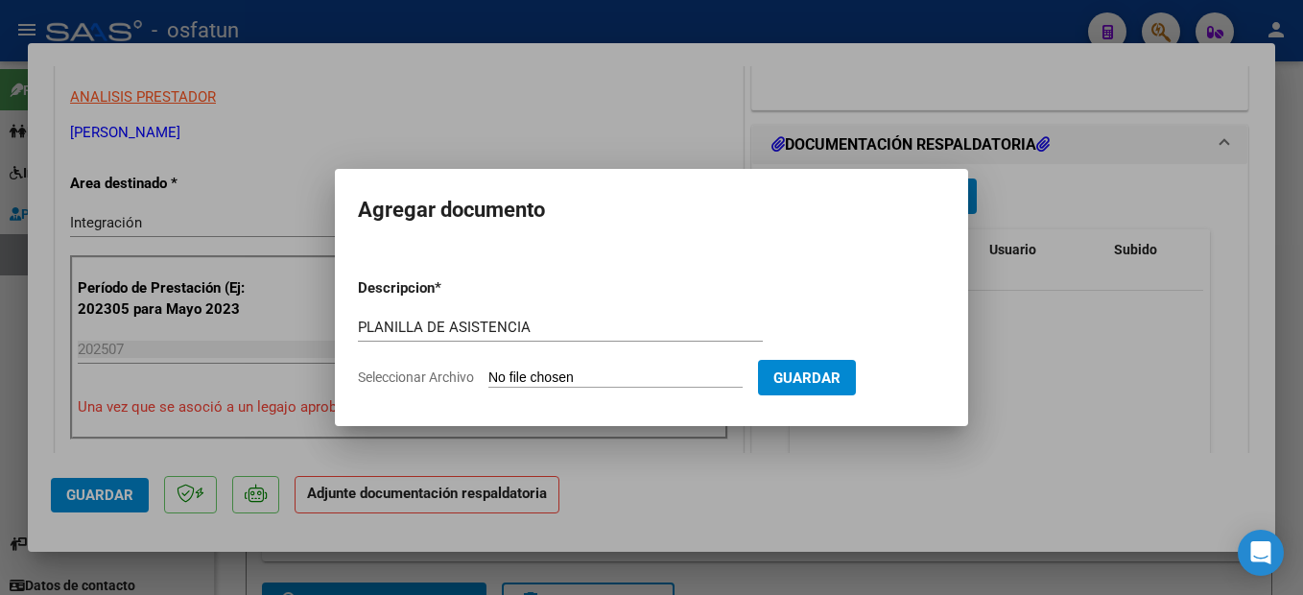
type input "C:\fakepath\250812113426.pdf"
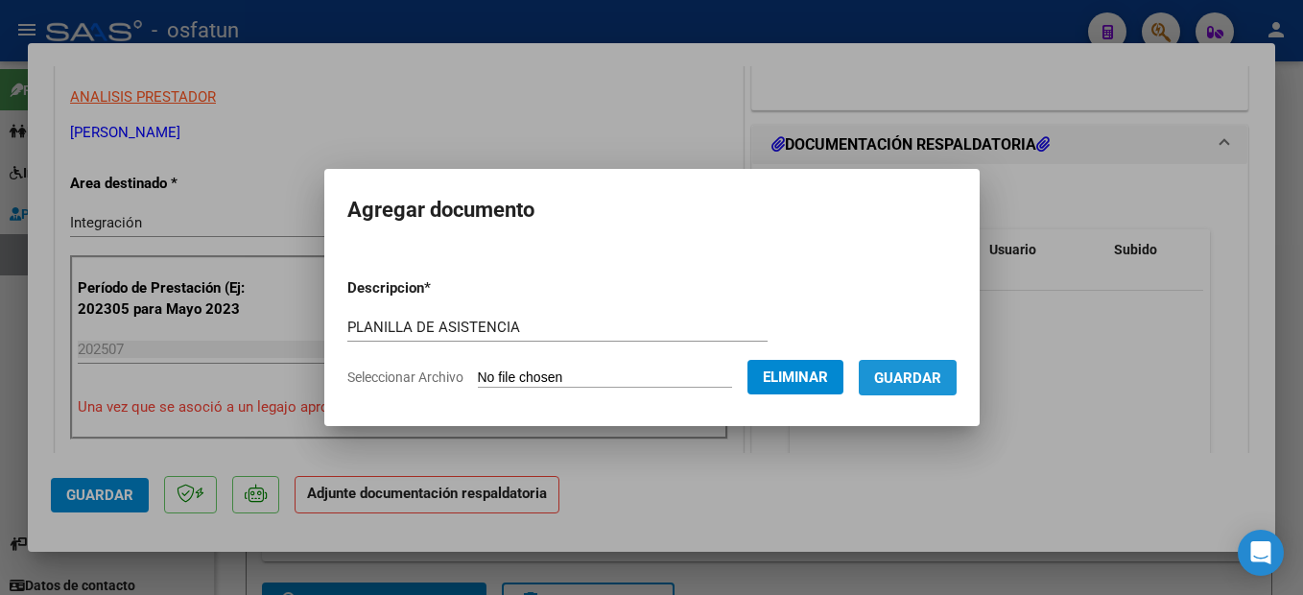
click at [916, 389] on button "Guardar" at bounding box center [907, 377] width 98 height 35
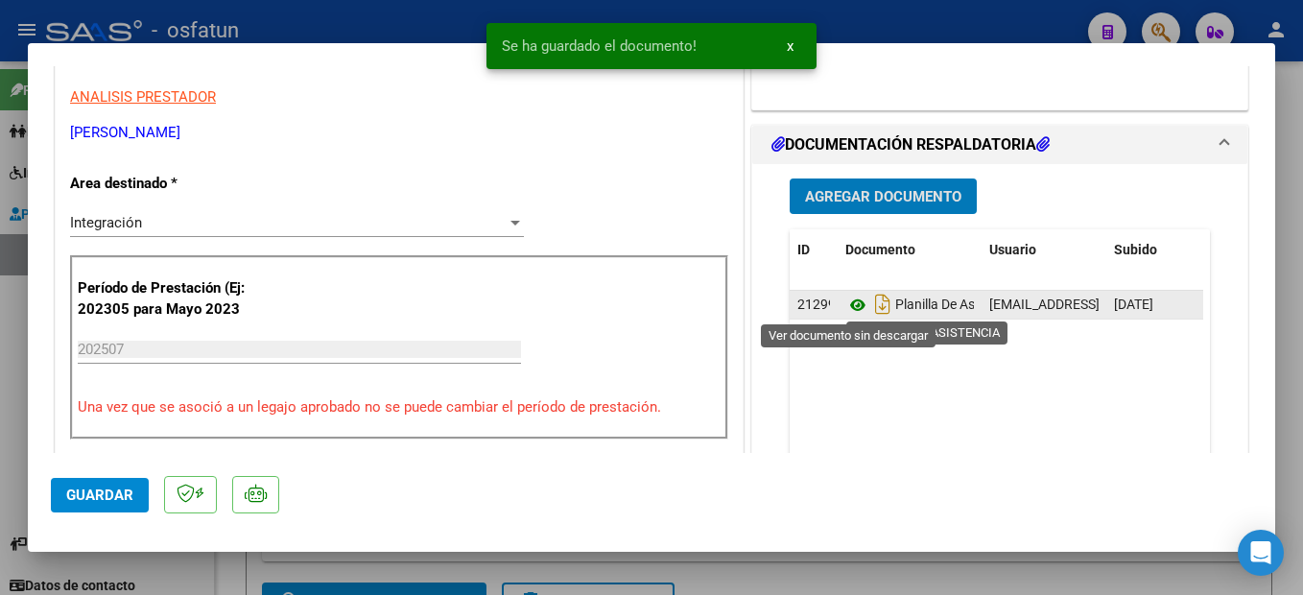
click at [845, 300] on icon at bounding box center [857, 305] width 25 height 23
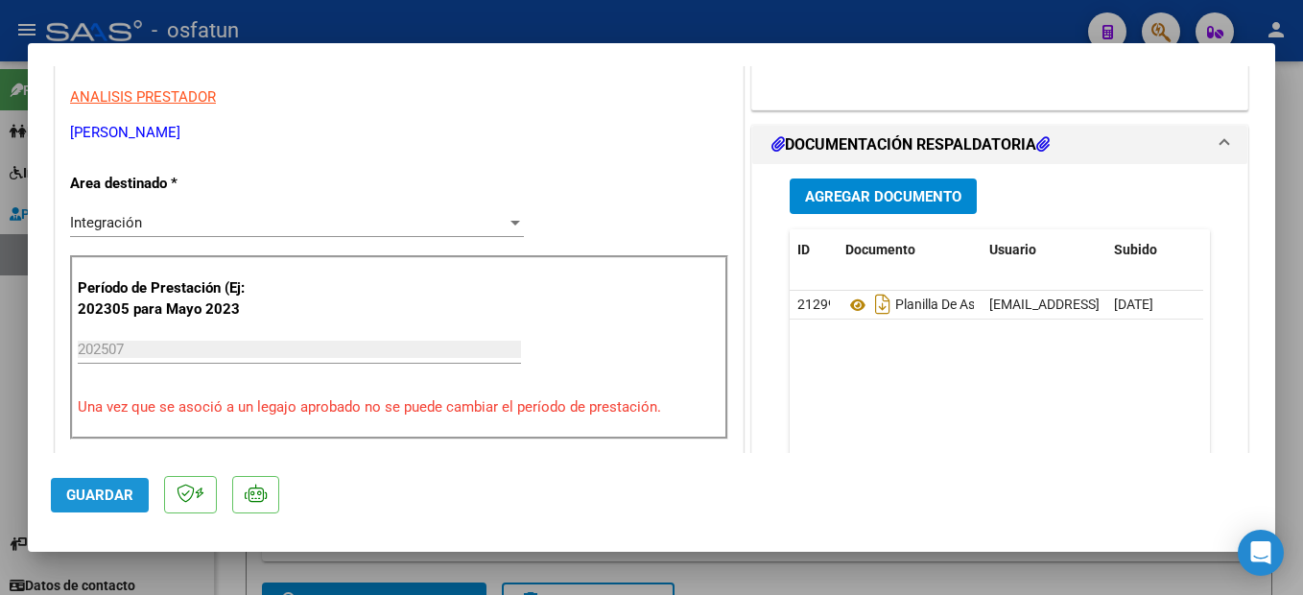
click at [120, 501] on span "Guardar" at bounding box center [99, 494] width 67 height 17
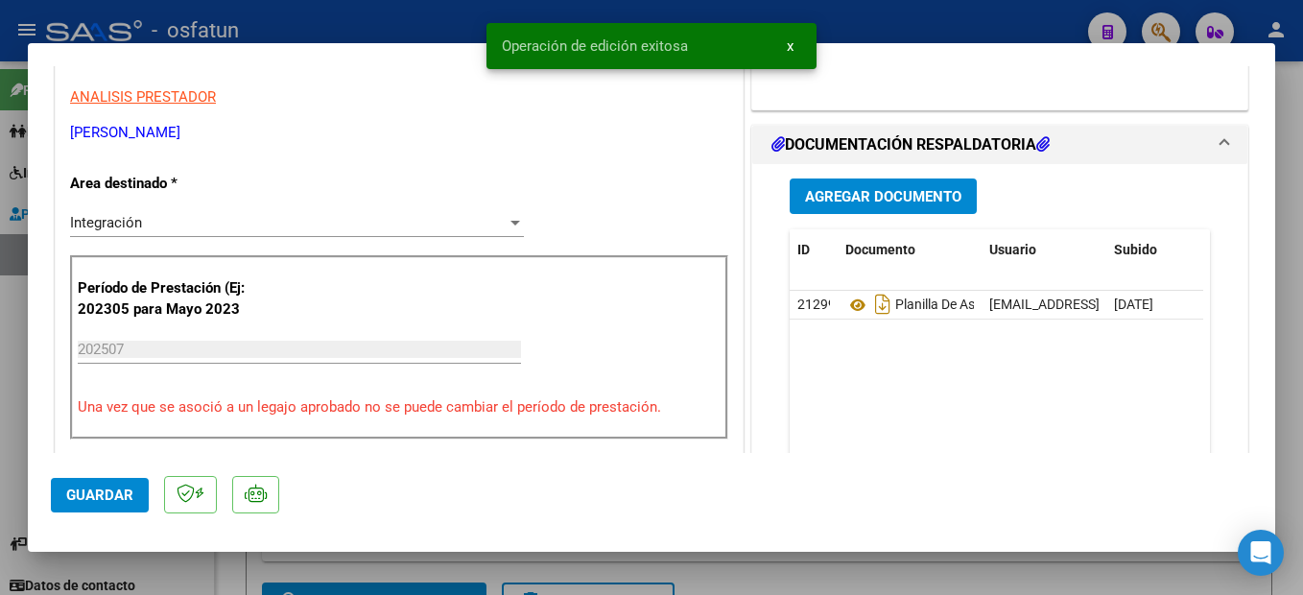
scroll to position [0, 0]
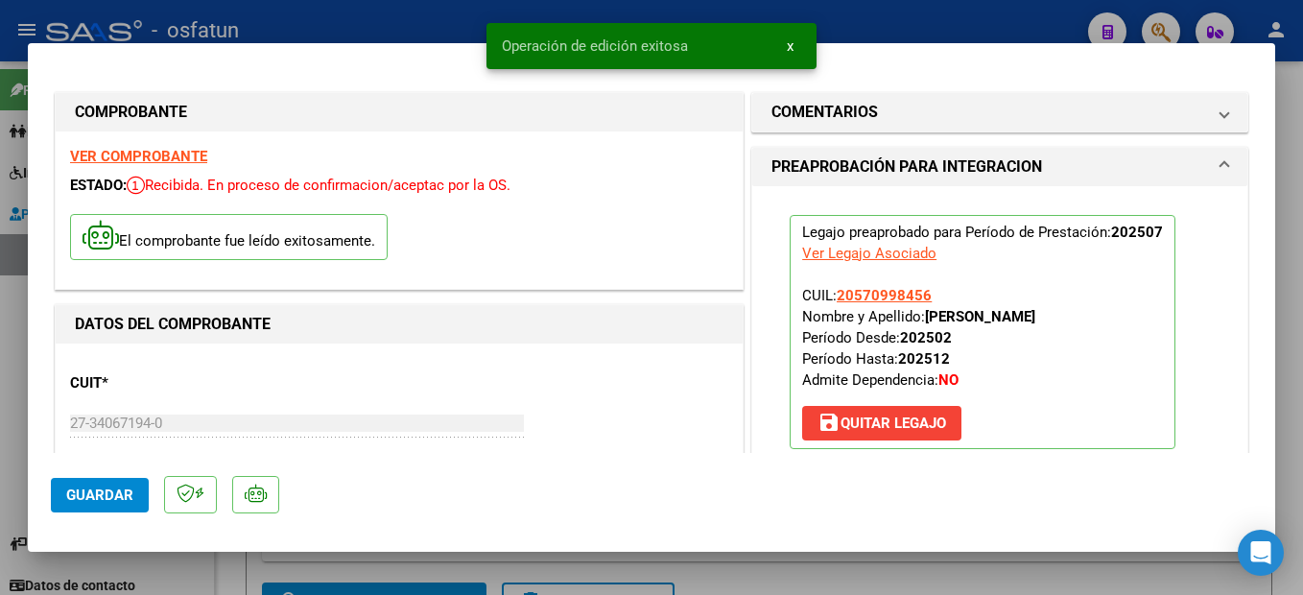
click at [1281, 515] on div at bounding box center [651, 297] width 1303 height 595
